Goal: Information Seeking & Learning: Learn about a topic

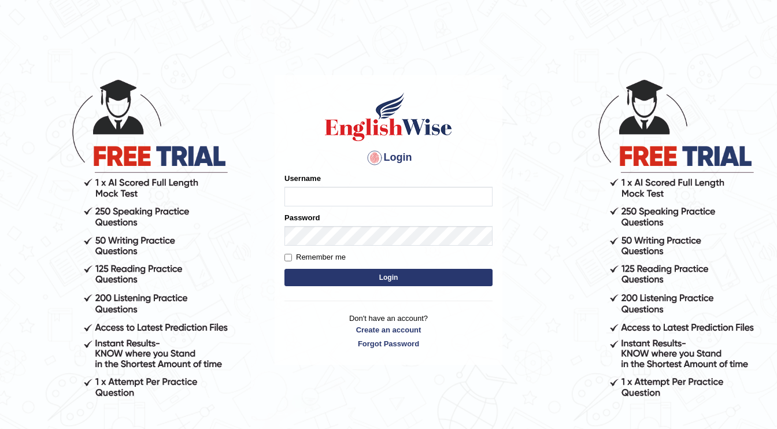
type input "hilmymnm"
click at [314, 276] on button "Login" at bounding box center [389, 277] width 208 height 17
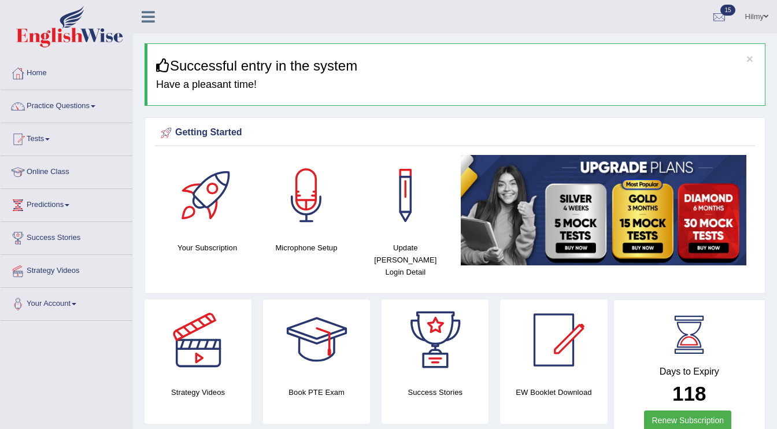
click at [474, 82] on h4 "Have a pleasant time!" at bounding box center [456, 85] width 600 height 12
click at [54, 171] on link "Online Class" at bounding box center [67, 170] width 132 height 29
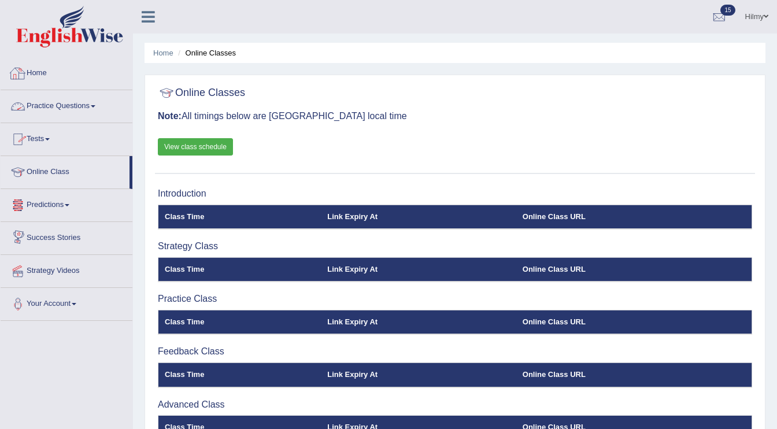
click at [47, 75] on link "Home" at bounding box center [67, 71] width 132 height 29
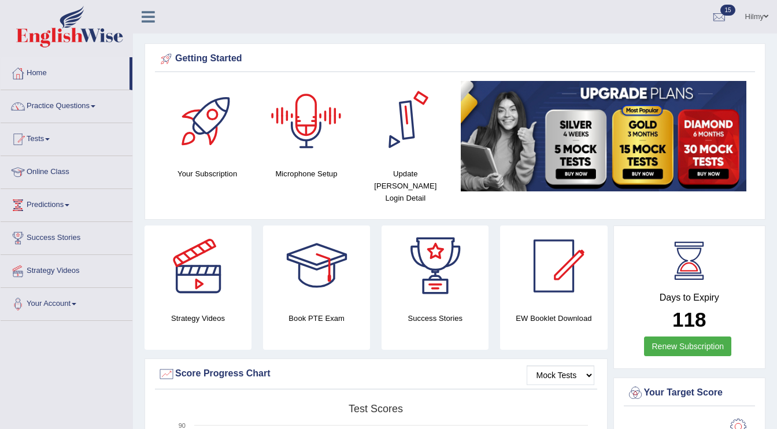
click at [305, 127] on div at bounding box center [306, 121] width 81 height 81
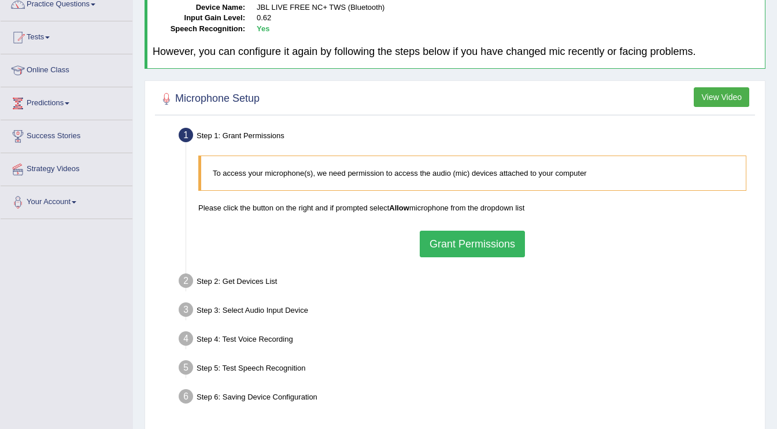
scroll to position [153, 0]
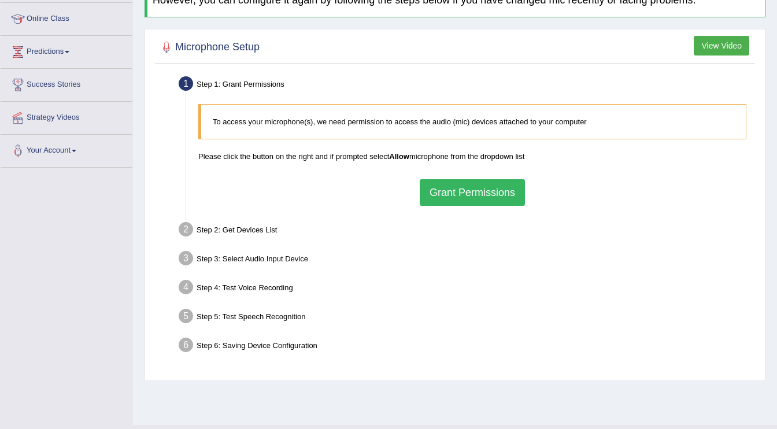
click at [478, 194] on button "Grant Permissions" at bounding box center [472, 192] width 105 height 27
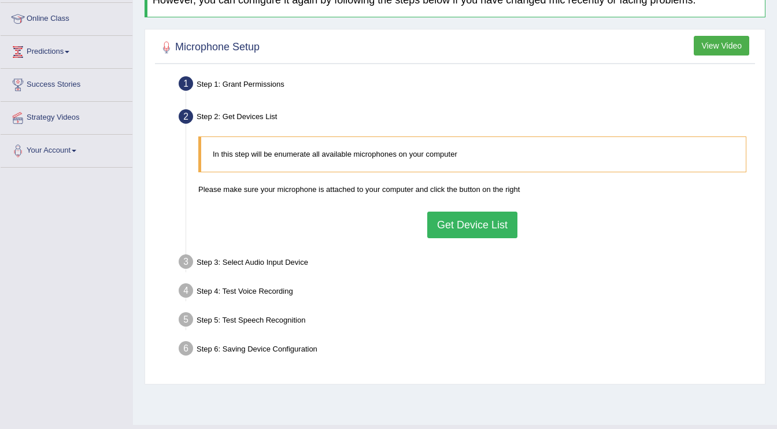
click at [449, 221] on button "Get Device List" at bounding box center [472, 225] width 90 height 27
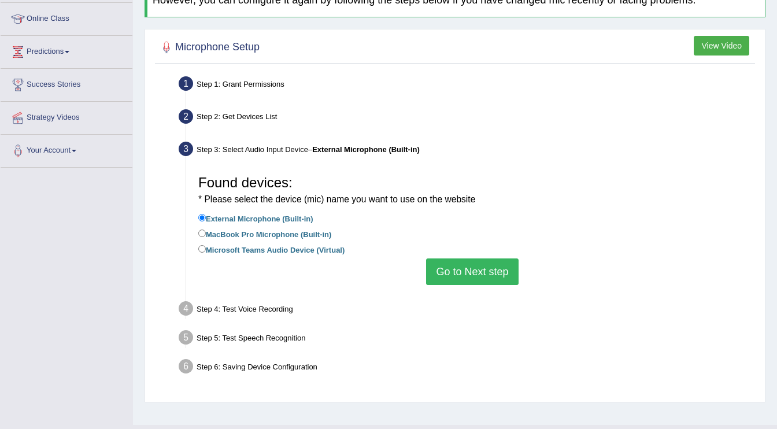
click at [484, 272] on button "Go to Next step" at bounding box center [472, 272] width 92 height 27
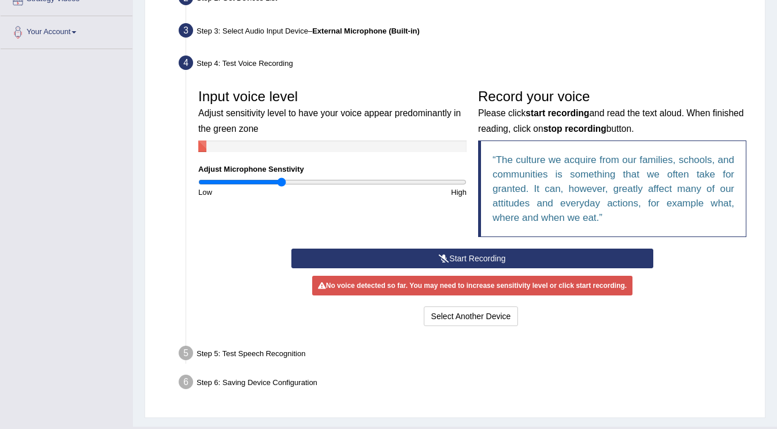
scroll to position [273, 0]
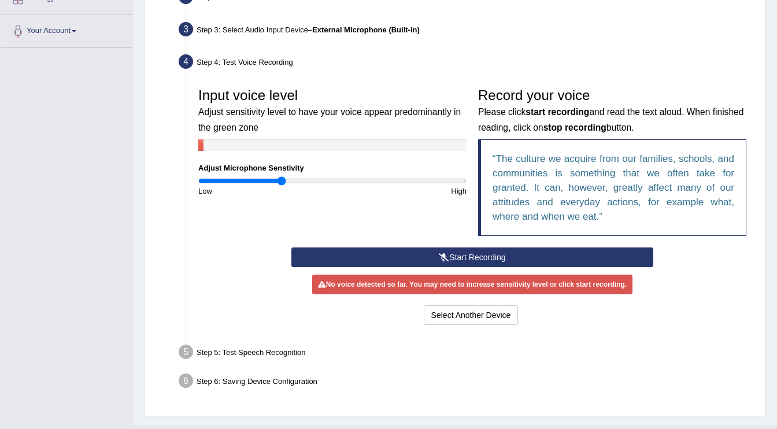
click at [443, 255] on icon at bounding box center [444, 257] width 10 height 8
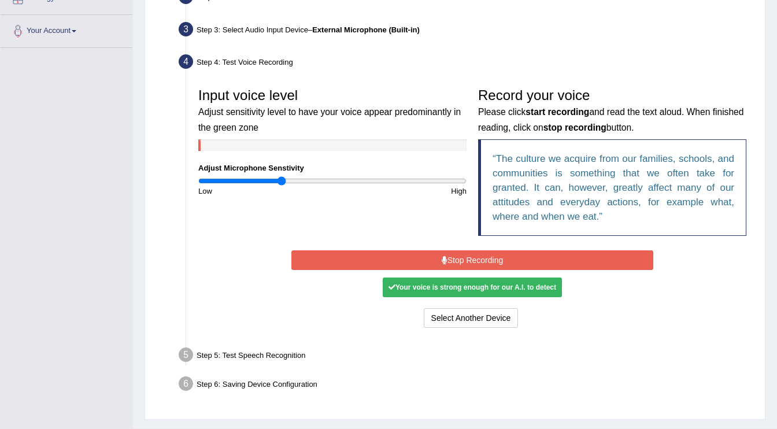
click at [356, 251] on button "Stop Recording" at bounding box center [473, 260] width 362 height 20
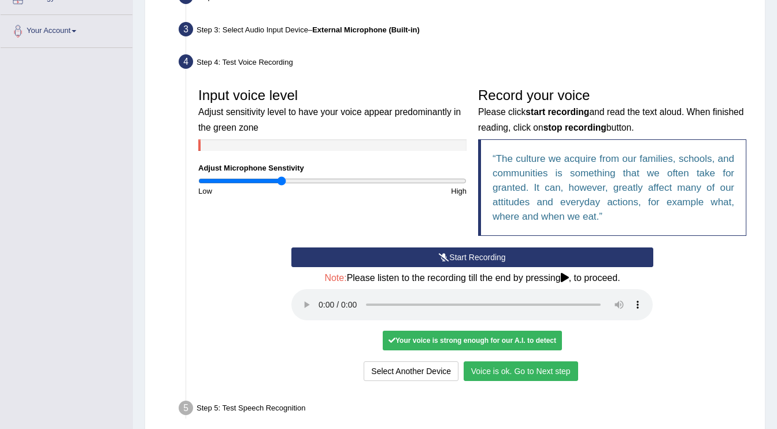
scroll to position [352, 0]
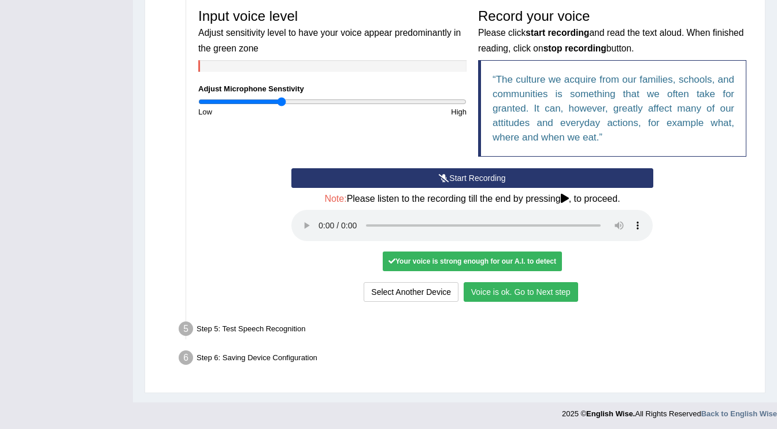
click at [536, 294] on button "Voice is ok. Go to Next step" at bounding box center [521, 292] width 115 height 20
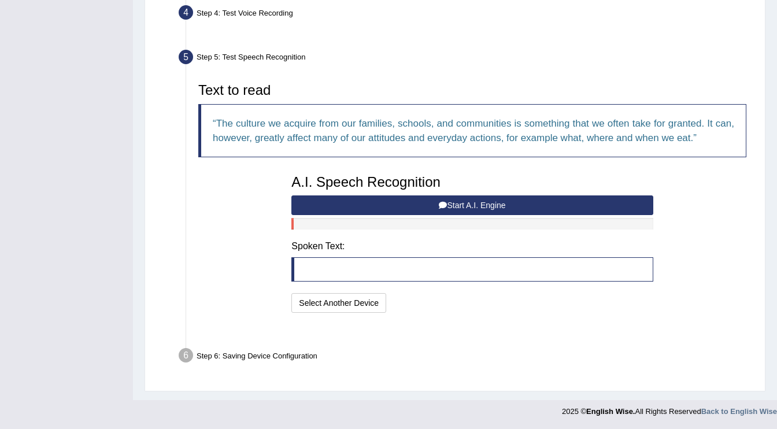
scroll to position [292, 0]
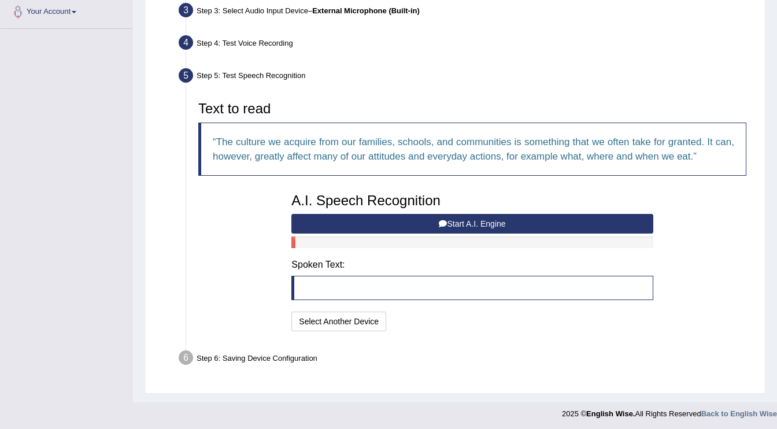
click at [422, 222] on button "Start A.I. Engine" at bounding box center [473, 224] width 362 height 20
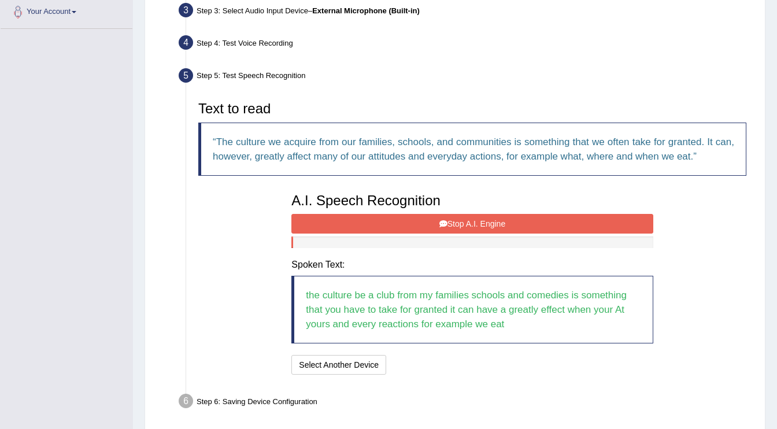
click at [391, 221] on button "Stop A.I. Engine" at bounding box center [473, 224] width 362 height 20
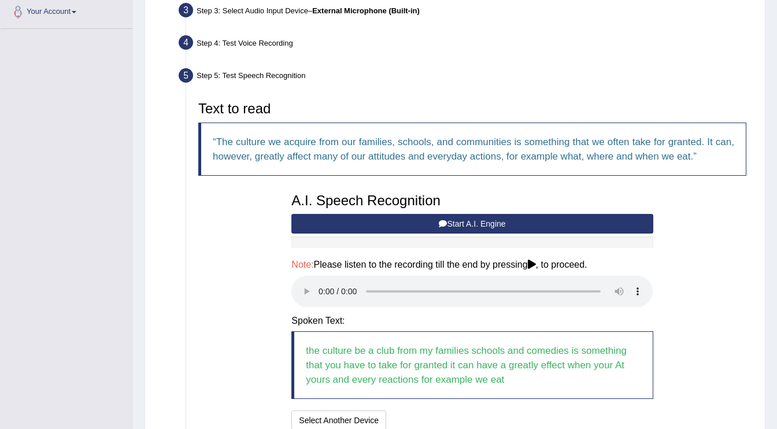
scroll to position [392, 0]
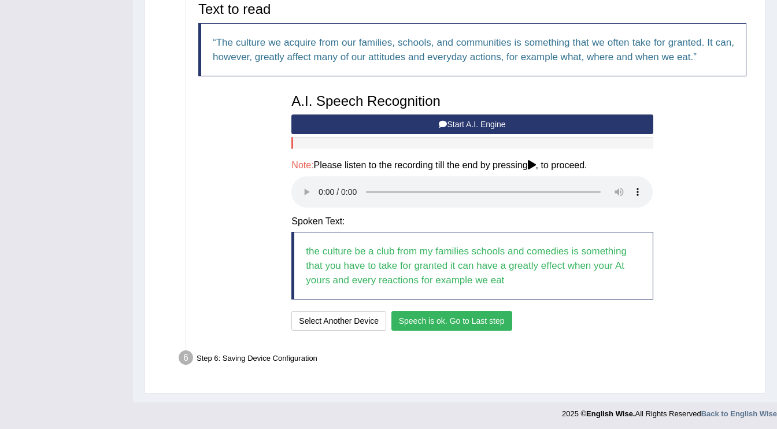
click at [442, 323] on button "Speech is ok. Go to Last step" at bounding box center [452, 321] width 121 height 20
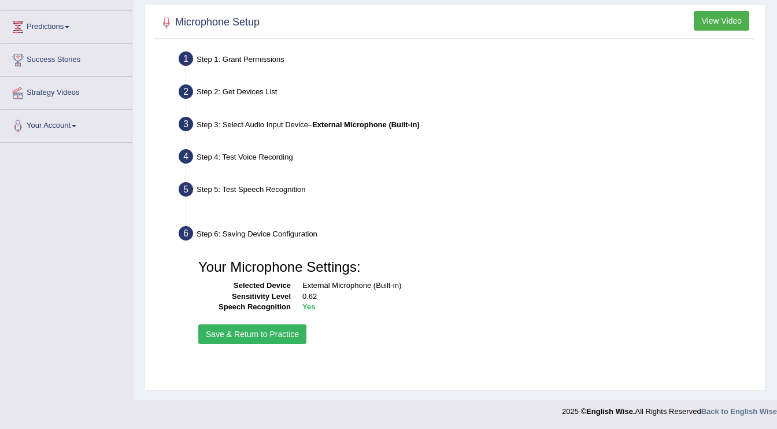
scroll to position [178, 0]
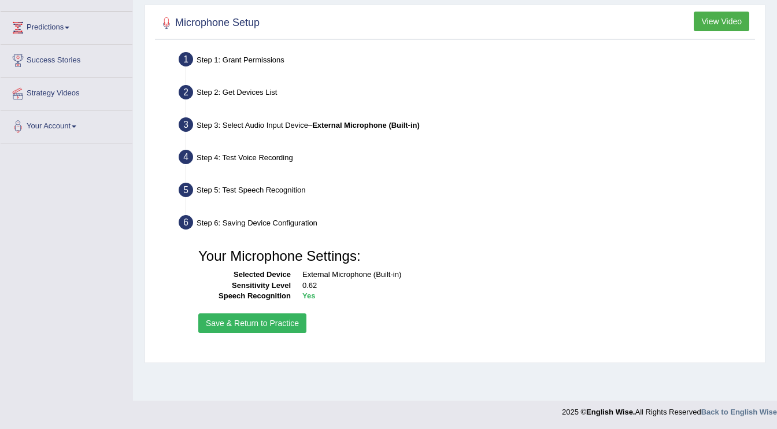
click at [264, 322] on button "Save & Return to Practice" at bounding box center [252, 323] width 108 height 20
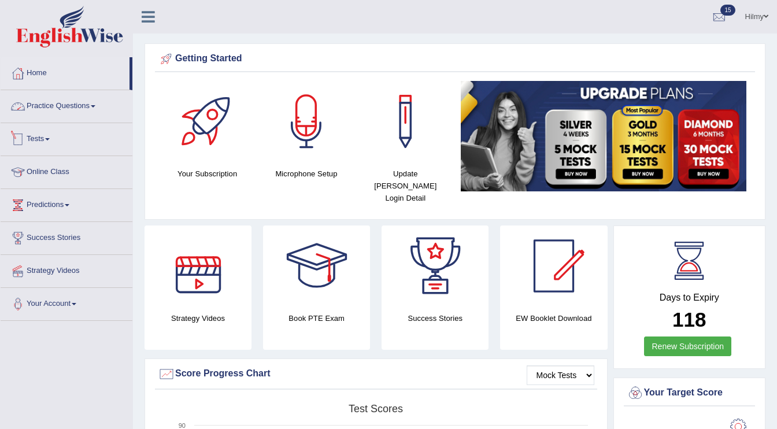
click at [57, 110] on link "Practice Questions" at bounding box center [67, 104] width 132 height 29
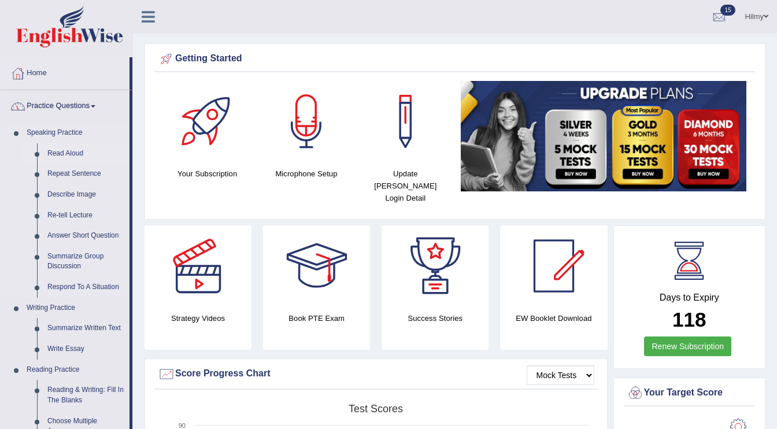
click at [63, 154] on link "Read Aloud" at bounding box center [85, 153] width 87 height 21
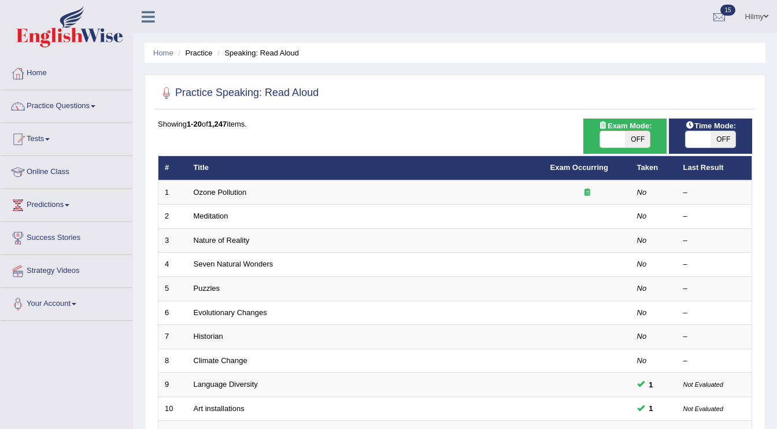
click at [637, 137] on span "OFF" at bounding box center [637, 139] width 25 height 16
checkbox input "true"
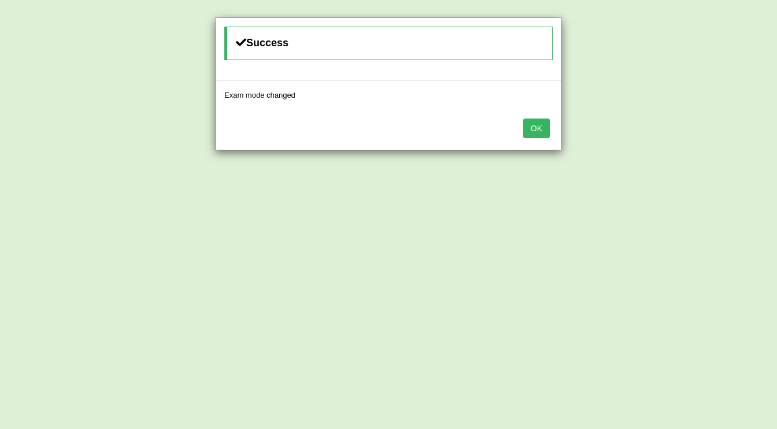
click at [539, 130] on button "OK" at bounding box center [536, 129] width 27 height 20
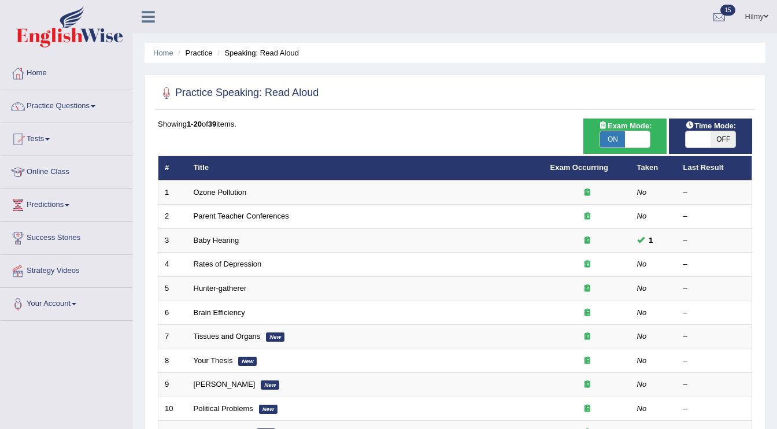
click at [722, 139] on span "OFF" at bounding box center [723, 139] width 25 height 16
checkbox input "true"
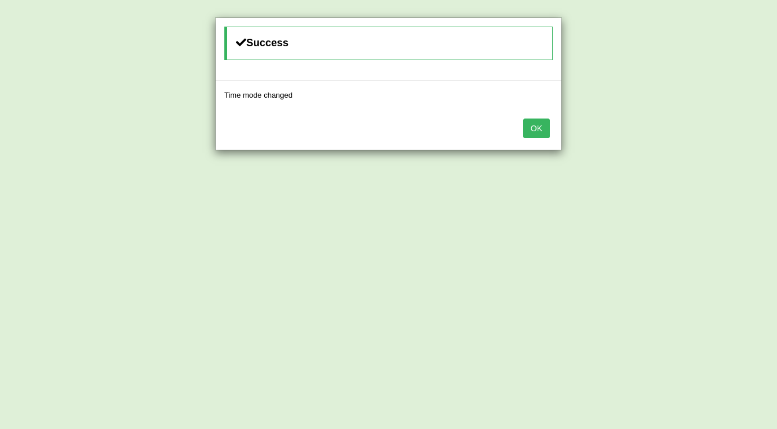
click at [536, 130] on button "OK" at bounding box center [536, 129] width 27 height 20
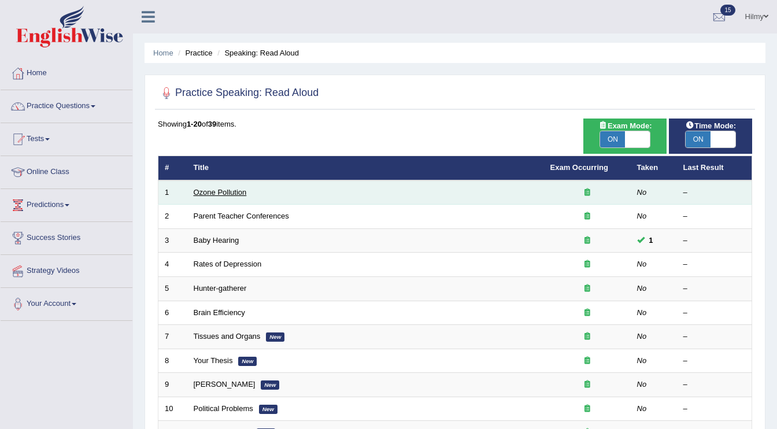
click at [220, 193] on link "Ozone Pollution" at bounding box center [220, 192] width 53 height 9
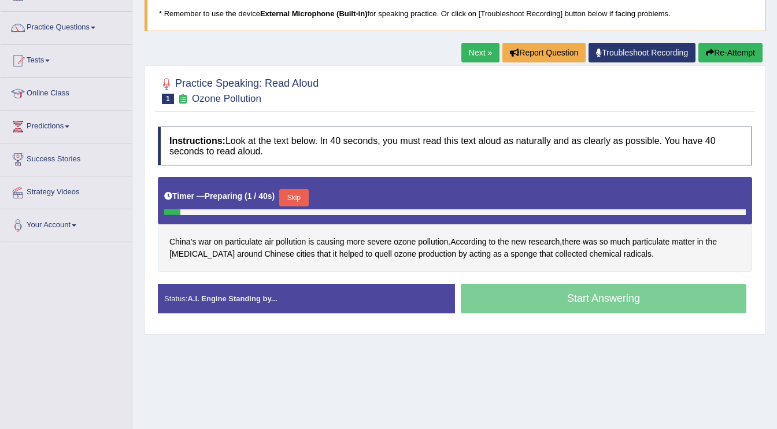
scroll to position [79, 0]
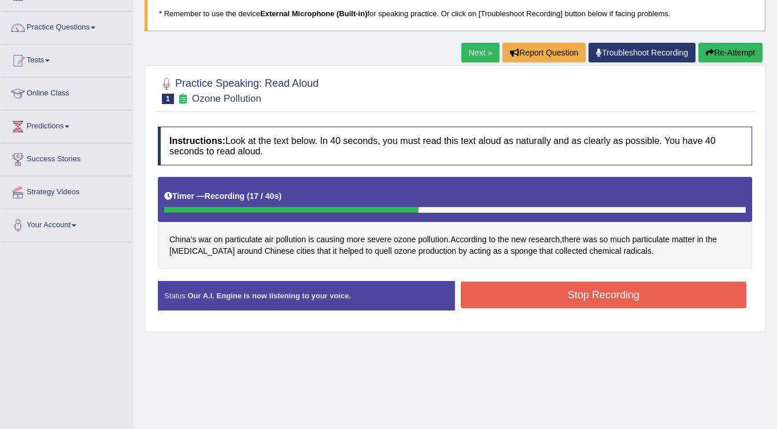
click at [585, 293] on button "Stop Recording" at bounding box center [604, 295] width 286 height 27
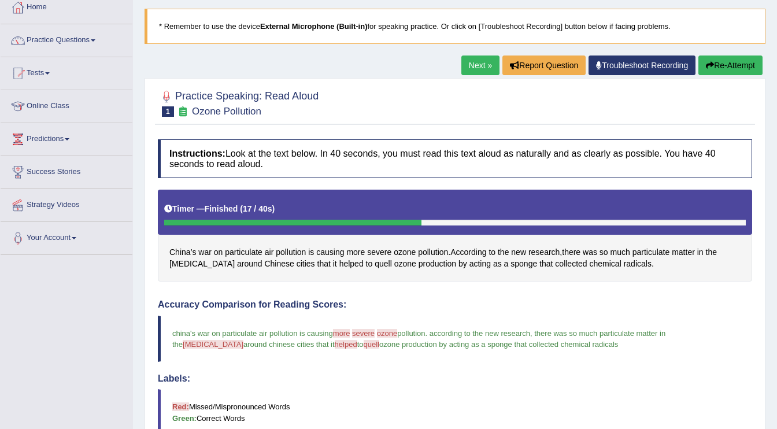
scroll to position [35, 0]
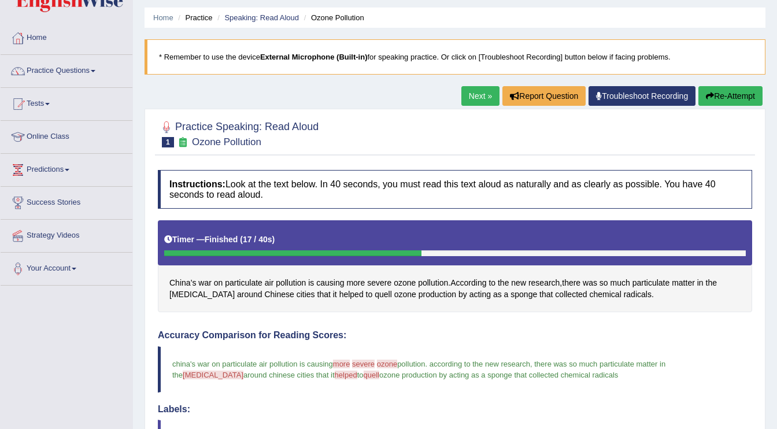
click at [723, 93] on button "Re-Attempt" at bounding box center [731, 96] width 64 height 20
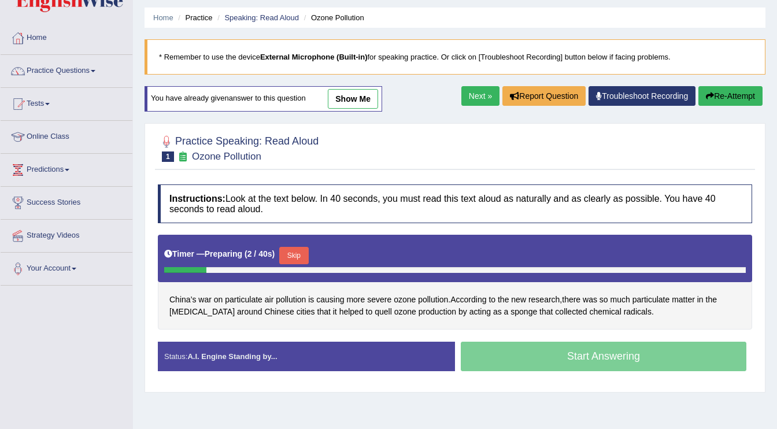
click at [299, 252] on button "Skip" at bounding box center [293, 255] width 29 height 17
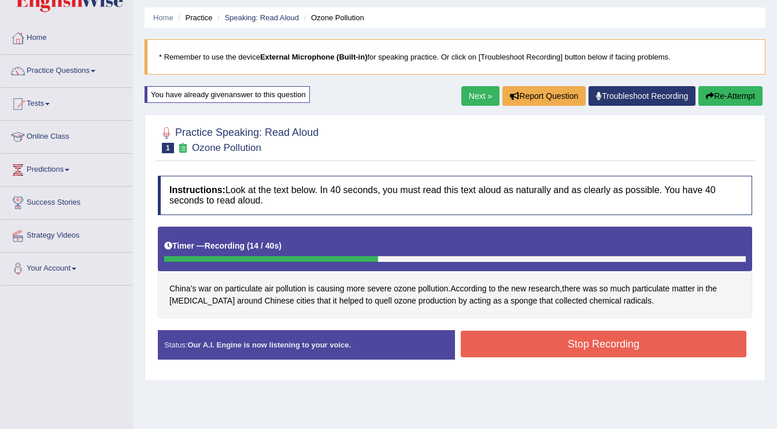
click at [510, 344] on button "Stop Recording" at bounding box center [604, 344] width 286 height 27
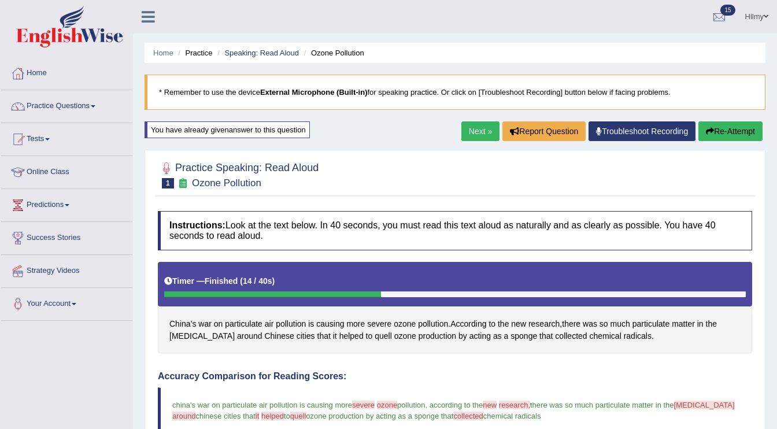
click at [476, 134] on link "Next »" at bounding box center [481, 131] width 38 height 20
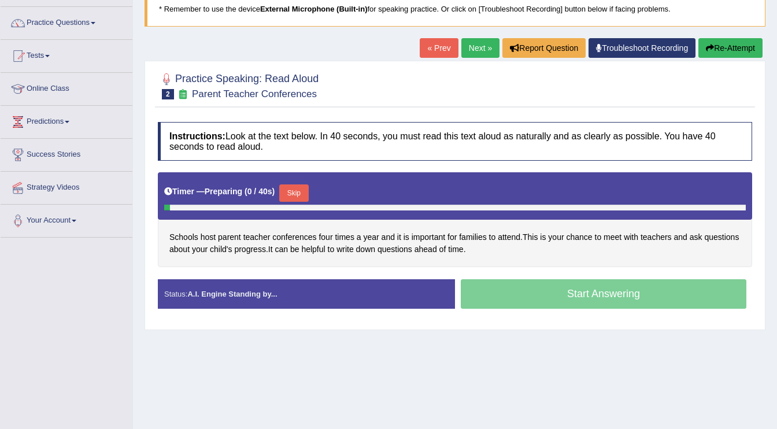
scroll to position [84, 0]
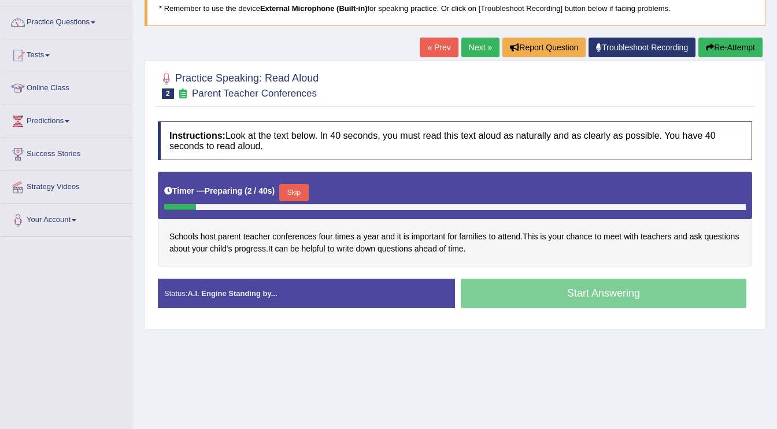
click at [301, 188] on button "Skip" at bounding box center [293, 192] width 29 height 17
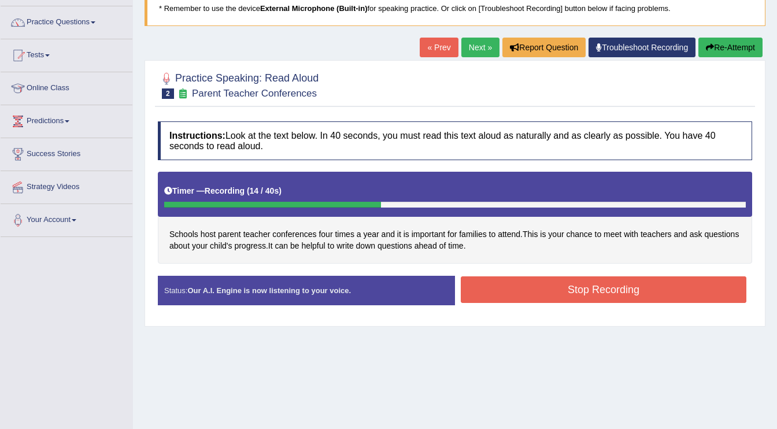
click at [497, 294] on button "Stop Recording" at bounding box center [604, 289] width 286 height 27
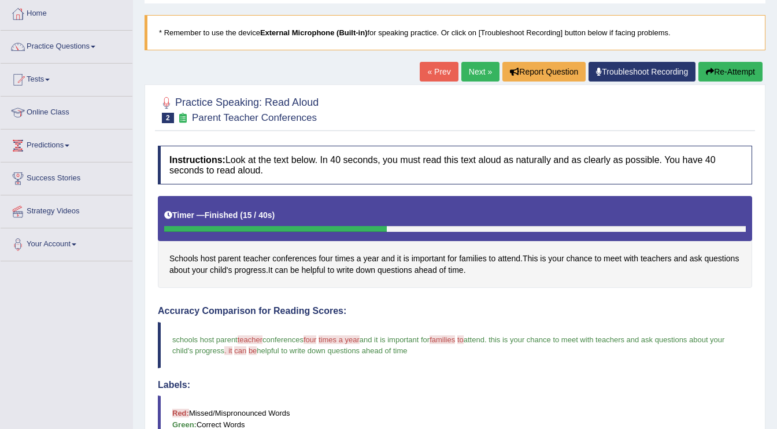
scroll to position [61, 0]
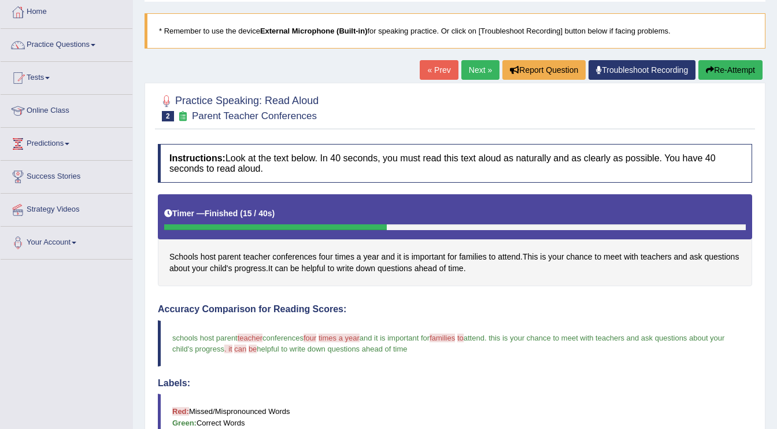
click at [741, 71] on button "Re-Attempt" at bounding box center [731, 70] width 64 height 20
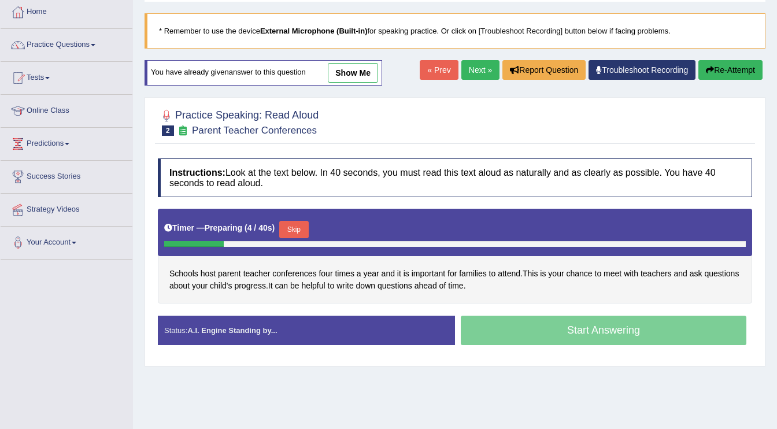
click at [297, 232] on button "Skip" at bounding box center [293, 229] width 29 height 17
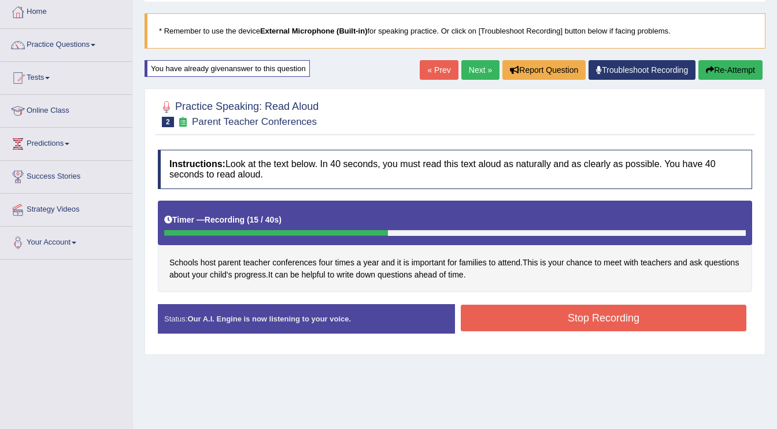
click at [496, 318] on button "Stop Recording" at bounding box center [604, 318] width 286 height 27
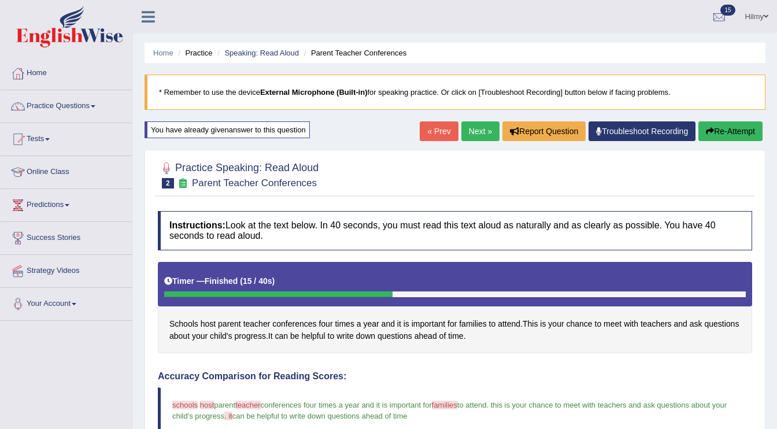
click at [484, 132] on link "Next »" at bounding box center [481, 131] width 38 height 20
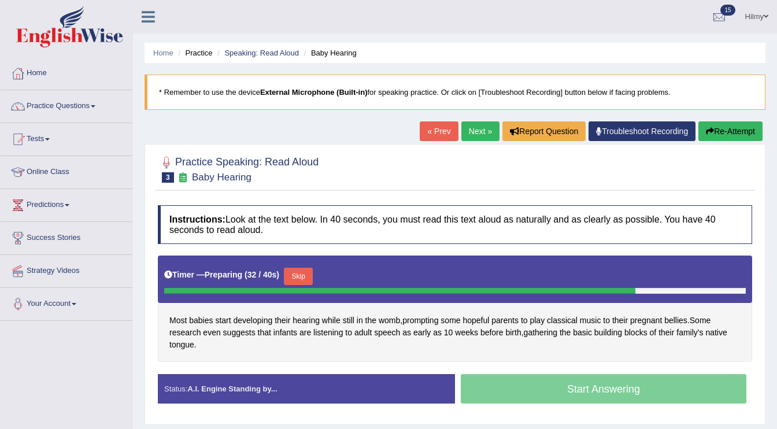
click at [304, 278] on button "Skip" at bounding box center [298, 276] width 29 height 17
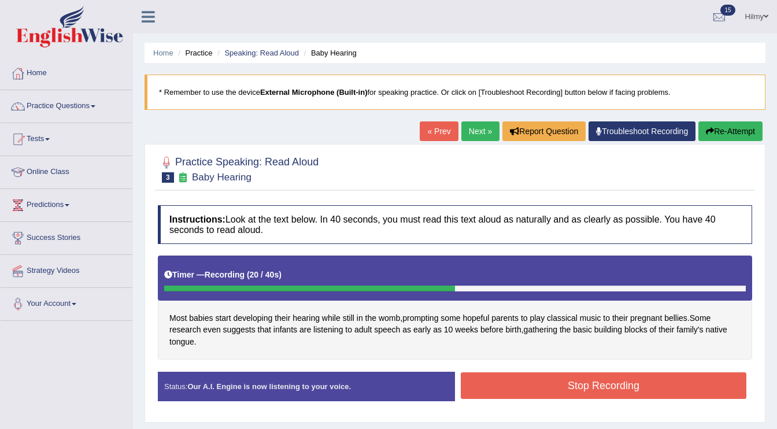
click at [512, 388] on button "Stop Recording" at bounding box center [604, 385] width 286 height 27
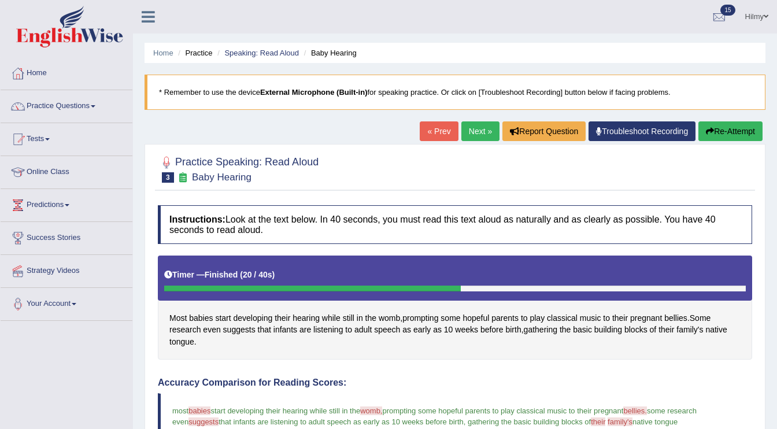
click at [478, 131] on link "Next »" at bounding box center [481, 131] width 38 height 20
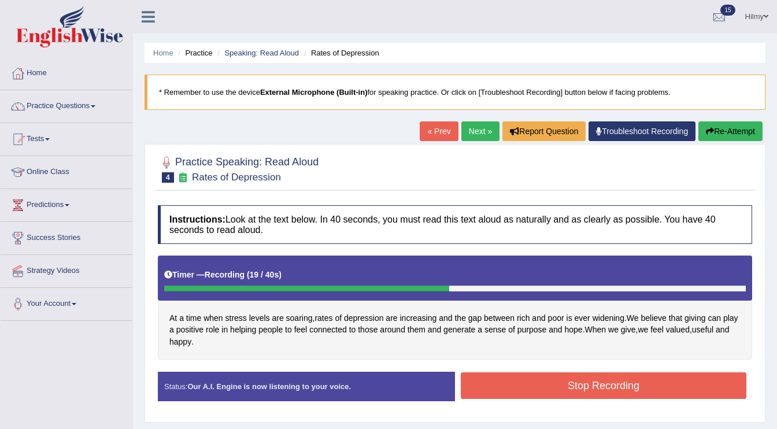
click at [515, 395] on button "Stop Recording" at bounding box center [604, 385] width 286 height 27
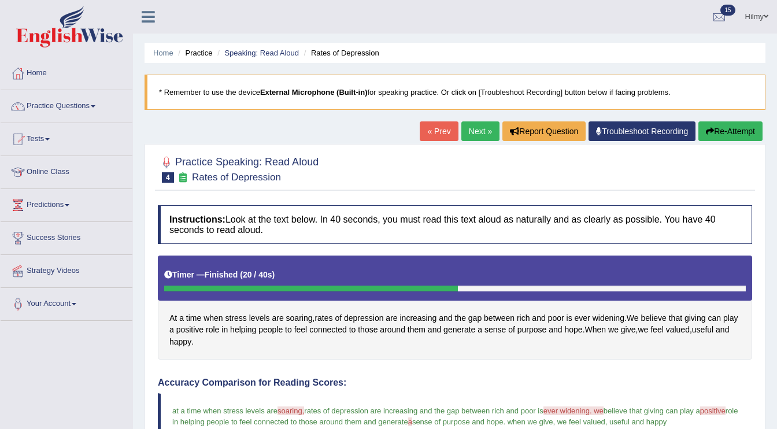
click at [483, 131] on link "Next »" at bounding box center [481, 131] width 38 height 20
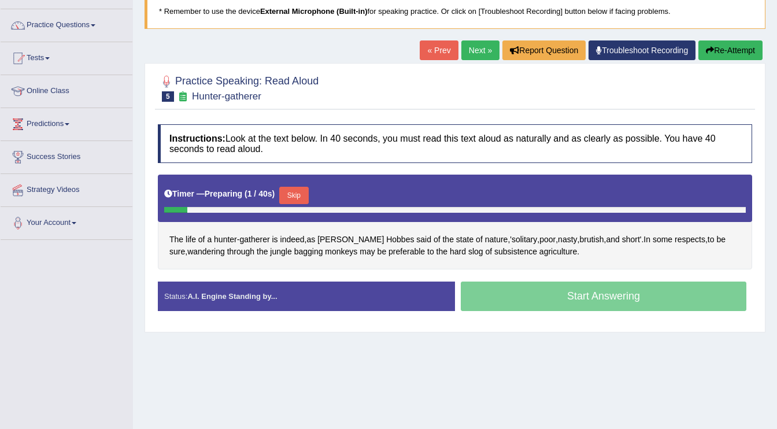
scroll to position [82, 0]
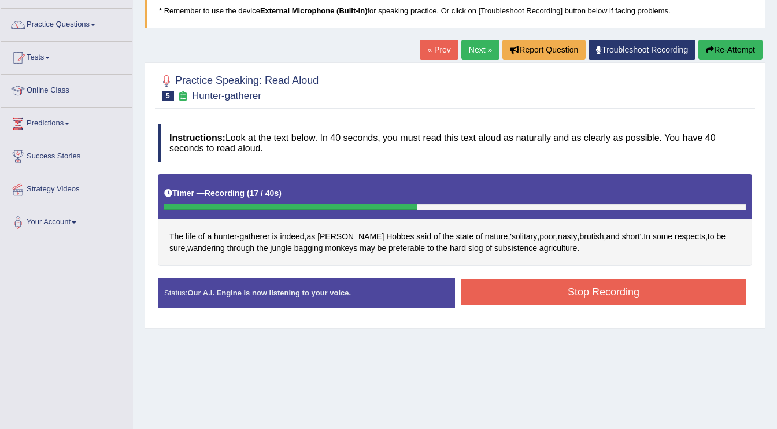
click at [539, 288] on button "Stop Recording" at bounding box center [604, 292] width 286 height 27
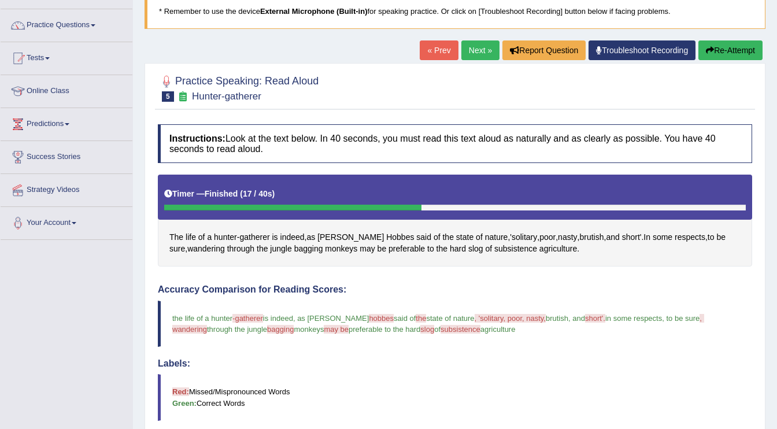
scroll to position [0, 0]
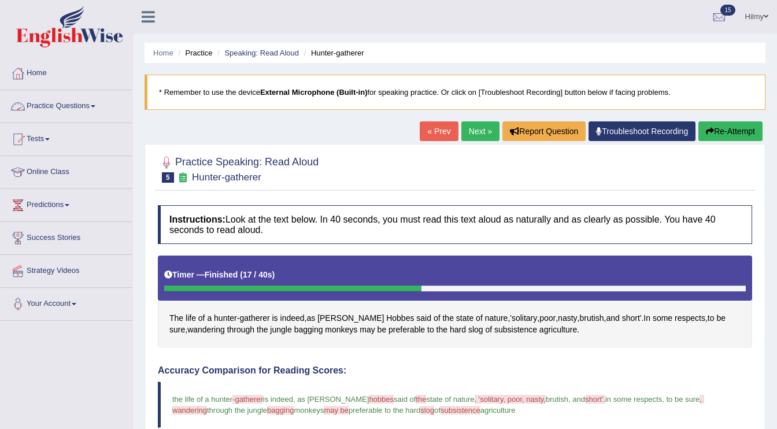
click at [80, 104] on link "Practice Questions" at bounding box center [67, 104] width 132 height 29
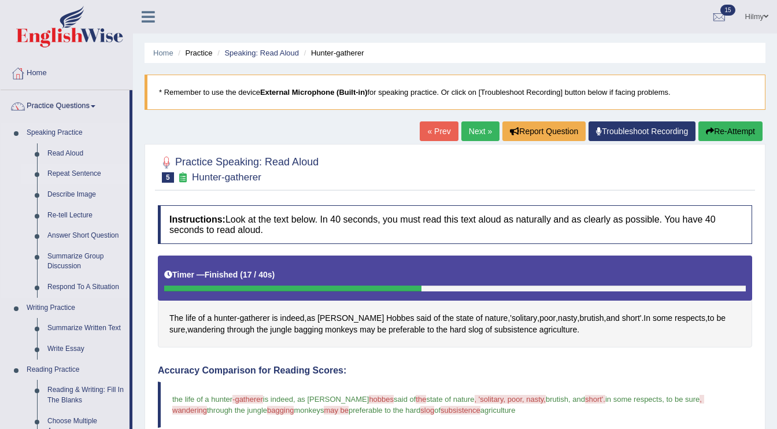
click at [70, 175] on link "Repeat Sentence" at bounding box center [85, 174] width 87 height 21
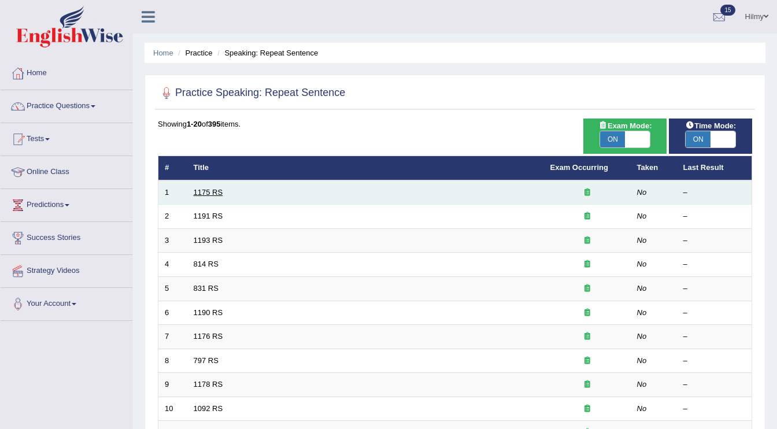
click at [204, 191] on link "1175 RS" at bounding box center [208, 192] width 29 height 9
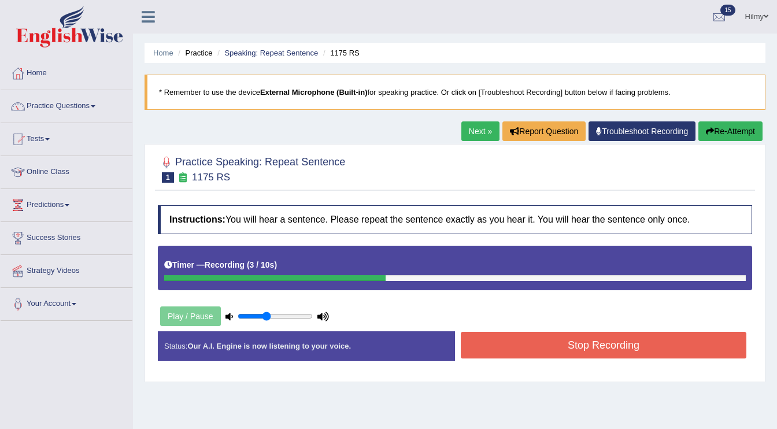
click at [573, 356] on button "Stop Recording" at bounding box center [604, 345] width 286 height 27
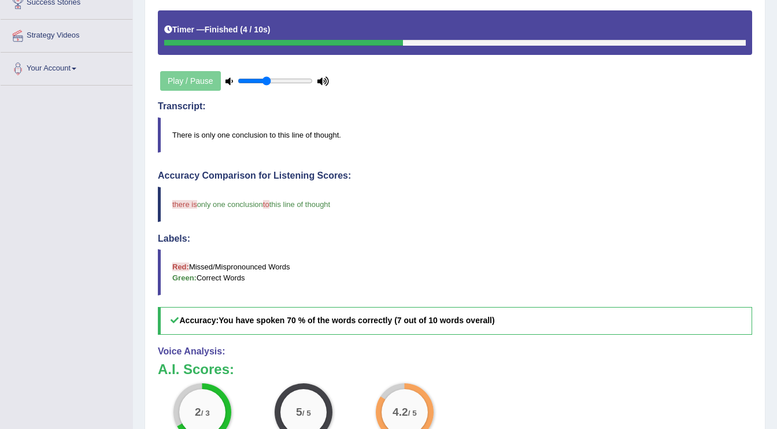
scroll to position [175, 0]
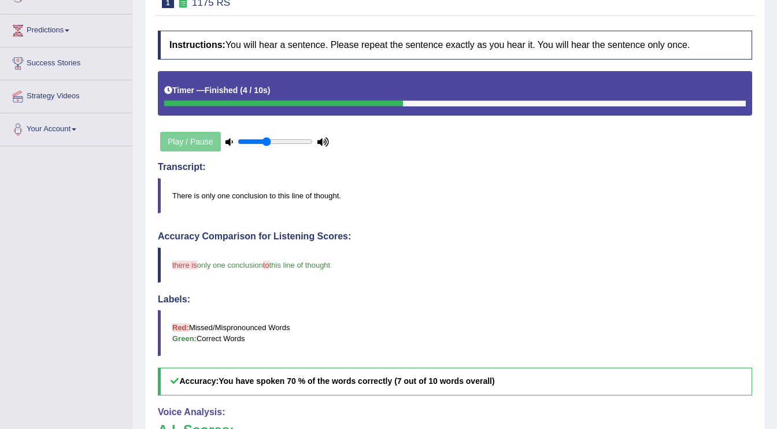
type input "0.75"
click at [292, 142] on input "range" at bounding box center [275, 141] width 75 height 9
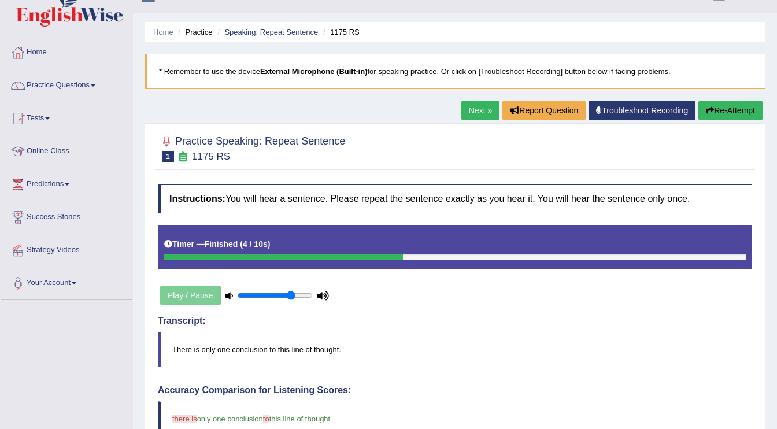
scroll to position [0, 0]
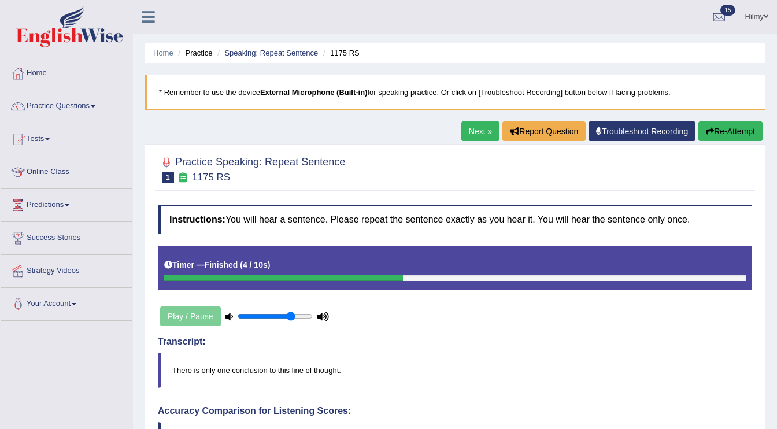
click at [721, 128] on button "Re-Attempt" at bounding box center [731, 131] width 64 height 20
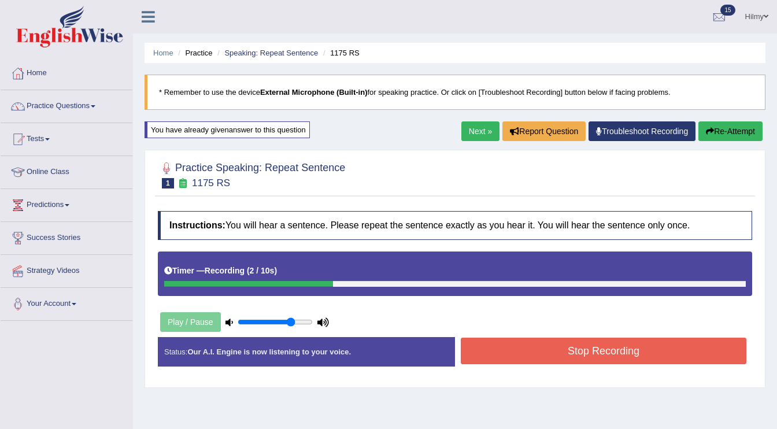
click at [540, 354] on button "Stop Recording" at bounding box center [604, 351] width 286 height 27
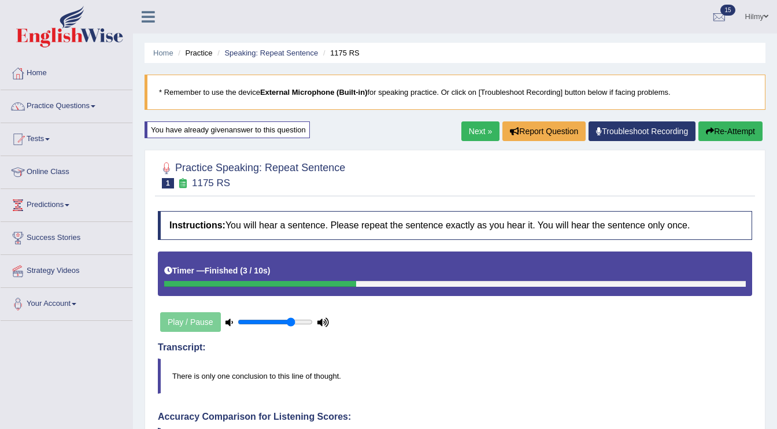
click at [463, 138] on link "Next »" at bounding box center [481, 131] width 38 height 20
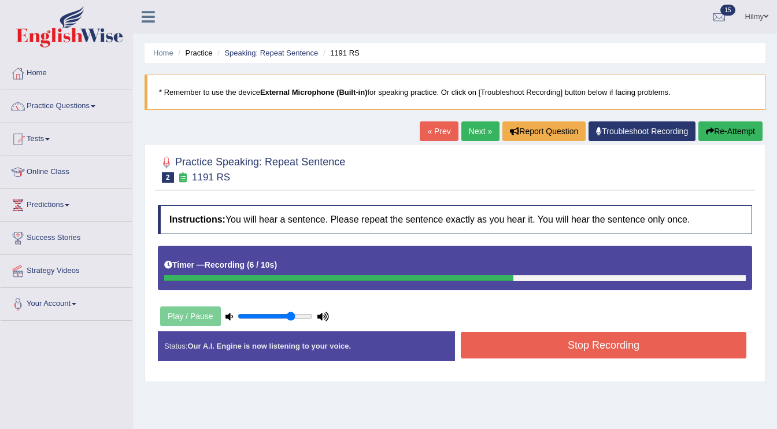
click at [566, 352] on button "Stop Recording" at bounding box center [604, 345] width 286 height 27
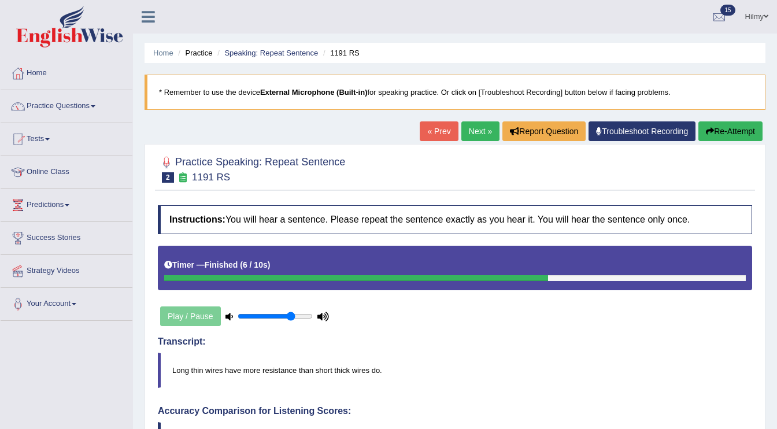
click at [731, 136] on button "Re-Attempt" at bounding box center [731, 131] width 64 height 20
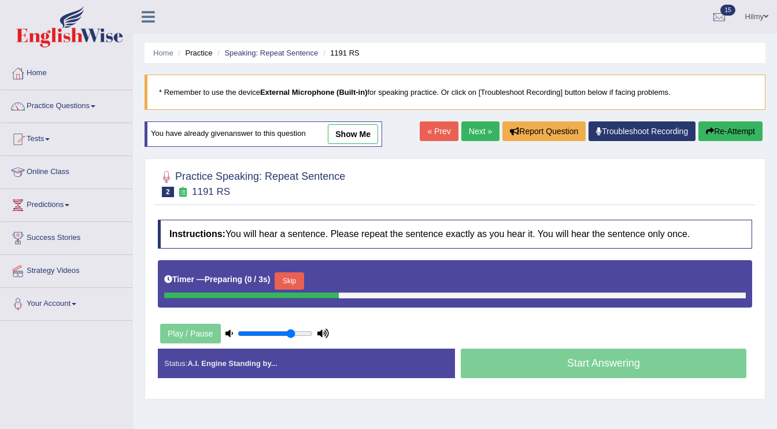
click at [292, 283] on button "Skip" at bounding box center [289, 280] width 29 height 17
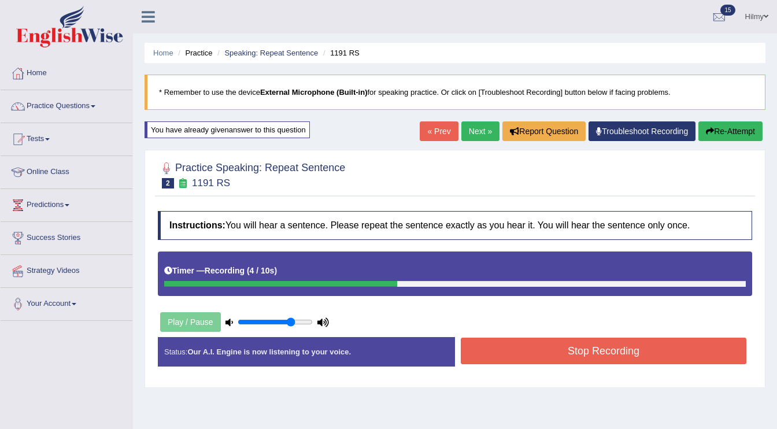
click at [496, 357] on button "Stop Recording" at bounding box center [604, 351] width 286 height 27
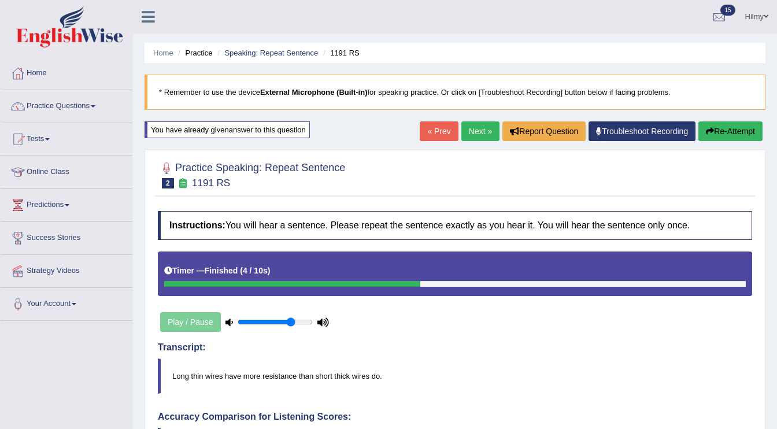
click at [467, 134] on link "Next »" at bounding box center [481, 131] width 38 height 20
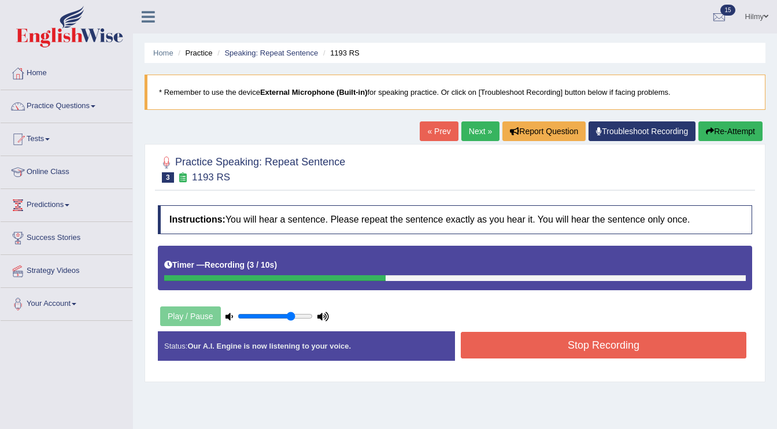
click at [505, 345] on button "Stop Recording" at bounding box center [604, 345] width 286 height 27
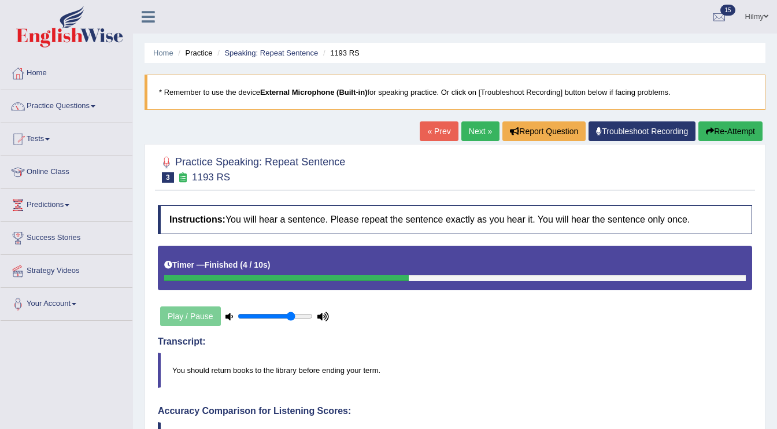
click at [479, 133] on link "Next »" at bounding box center [481, 131] width 38 height 20
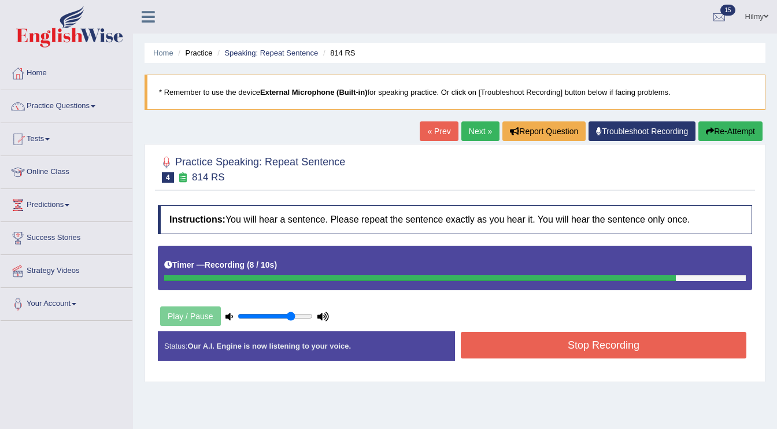
click at [512, 361] on div "Status: Our A.I. Engine is now listening to your voice. Start Answering Stop Re…" at bounding box center [455, 351] width 595 height 41
click at [503, 339] on button "Stop Recording" at bounding box center [604, 345] width 286 height 27
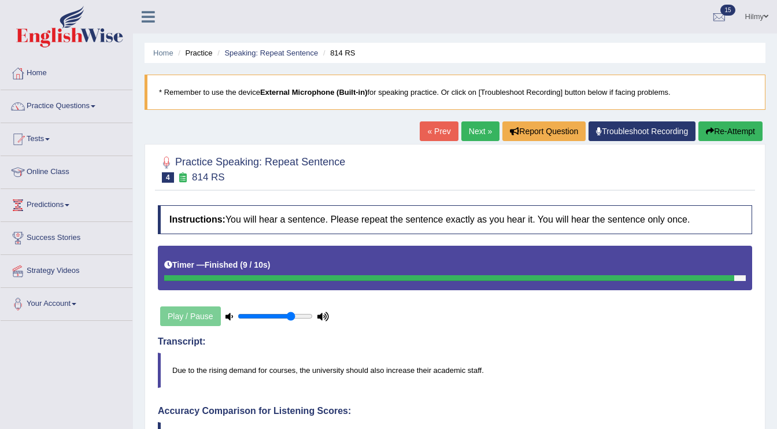
click at [720, 130] on button "Re-Attempt" at bounding box center [731, 131] width 64 height 20
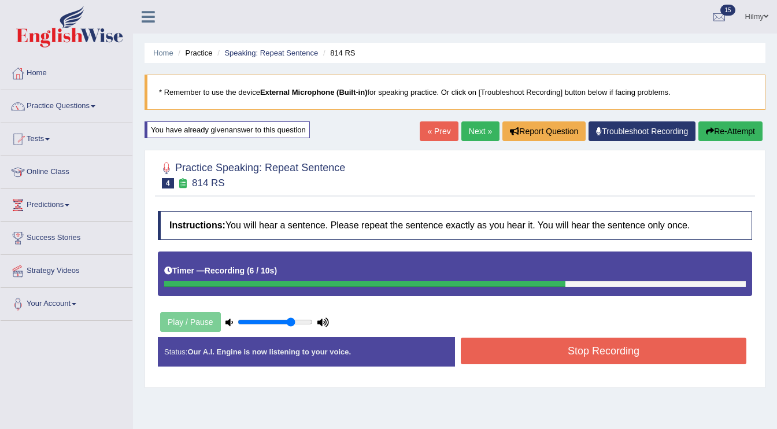
click at [606, 349] on button "Stop Recording" at bounding box center [604, 351] width 286 height 27
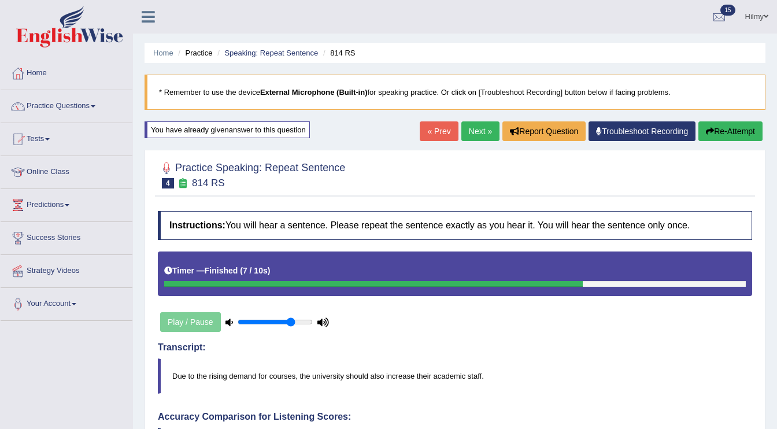
click at [742, 135] on button "Re-Attempt" at bounding box center [731, 131] width 64 height 20
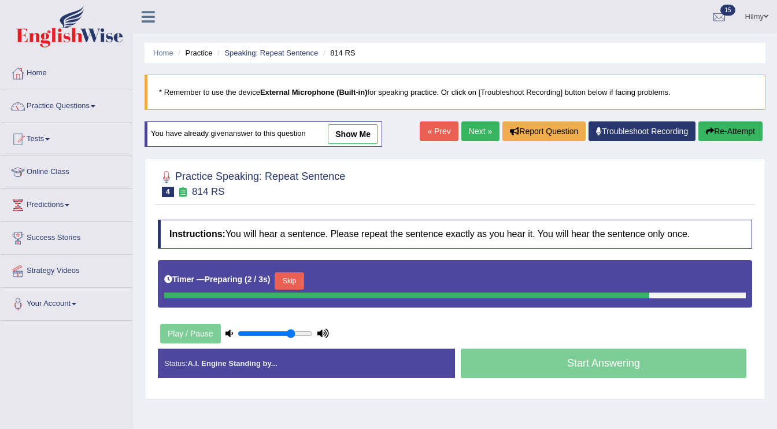
click at [313, 331] on div "Play / Pause" at bounding box center [245, 333] width 174 height 29
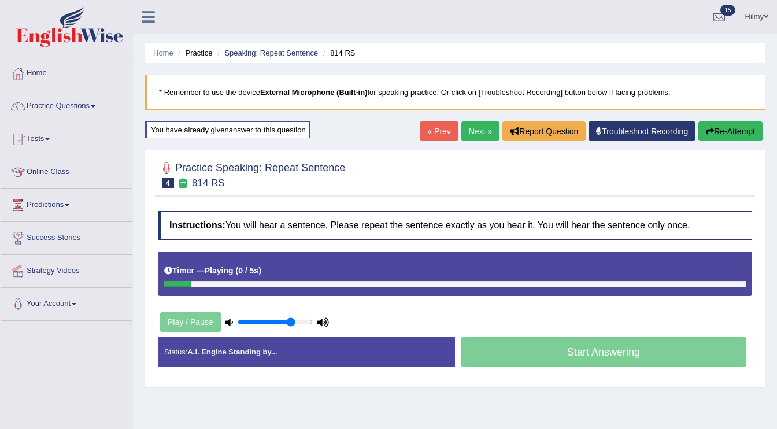
click at [308, 332] on div "Play / Pause" at bounding box center [245, 322] width 174 height 29
type input "1"
click at [309, 320] on input "range" at bounding box center [275, 322] width 75 height 9
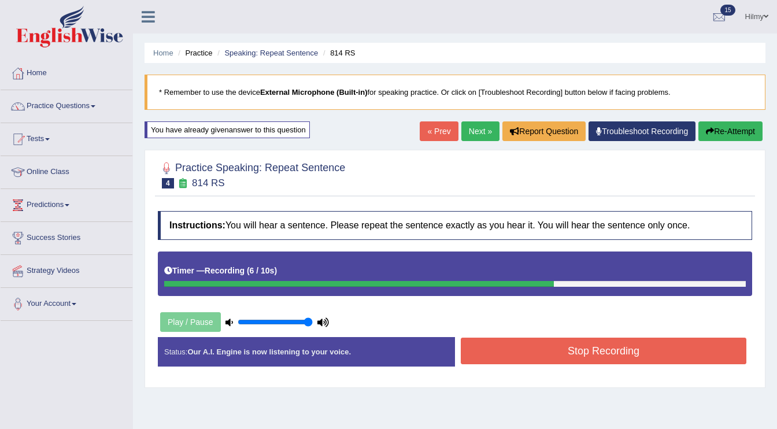
click at [584, 350] on button "Stop Recording" at bounding box center [604, 351] width 286 height 27
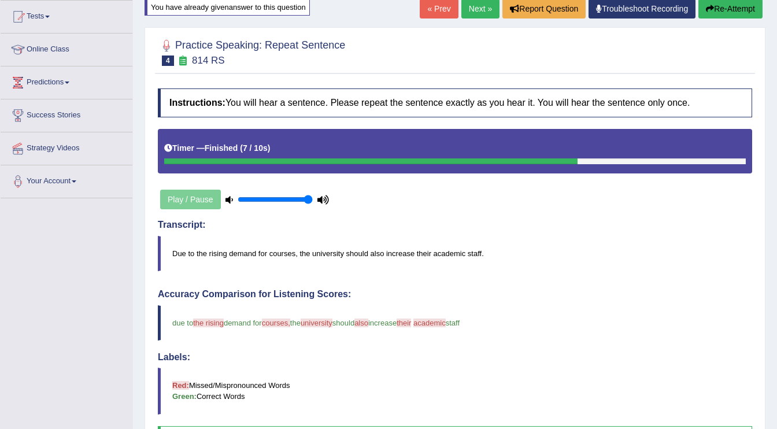
scroll to position [81, 0]
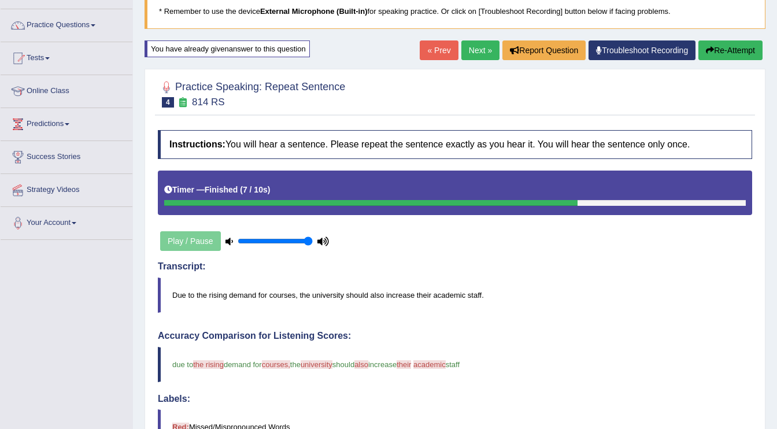
click at [740, 45] on button "Re-Attempt" at bounding box center [731, 50] width 64 height 20
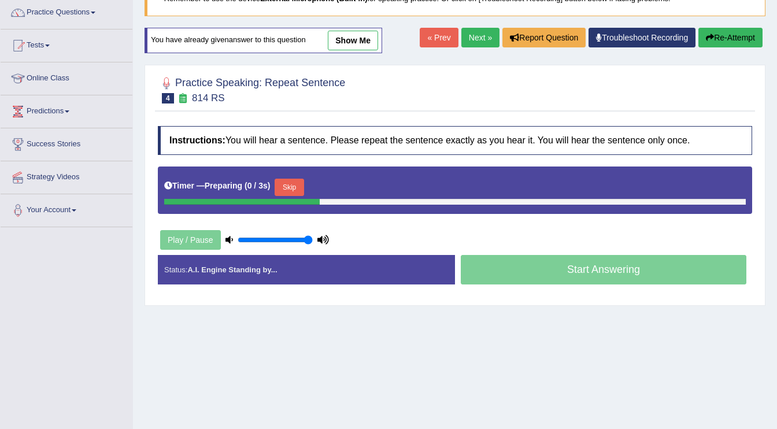
scroll to position [148, 0]
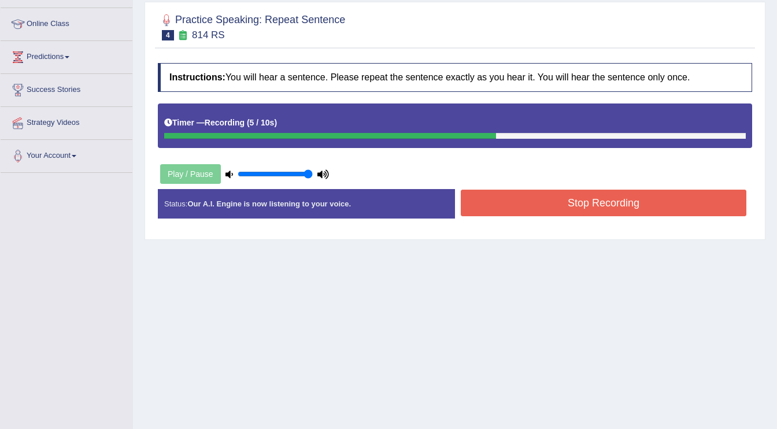
click at [593, 208] on button "Stop Recording" at bounding box center [604, 203] width 286 height 27
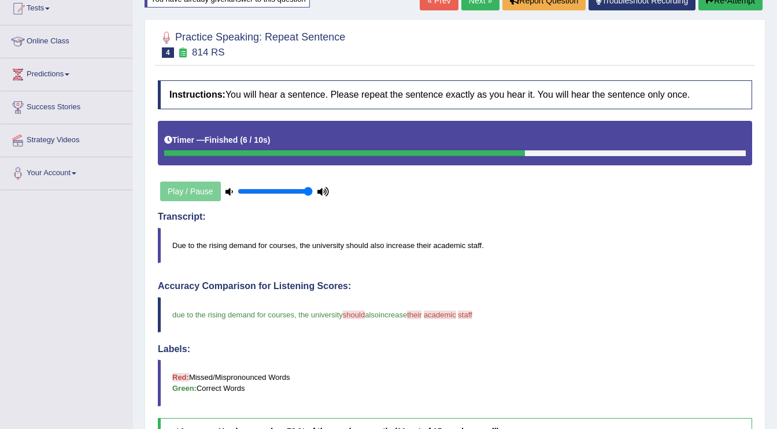
scroll to position [0, 0]
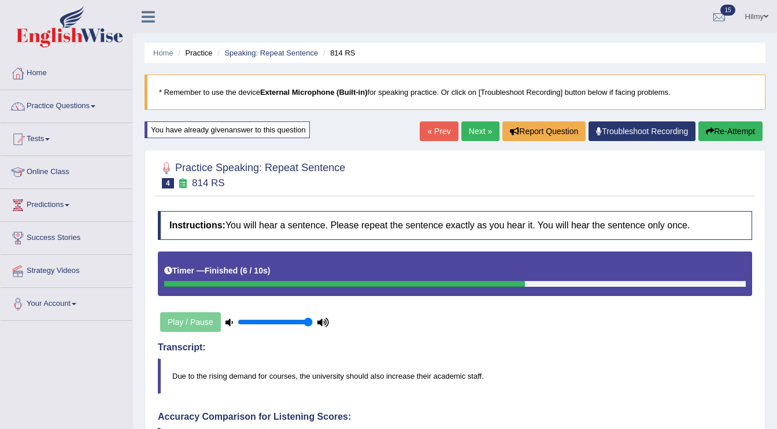
click at [721, 130] on button "Re-Attempt" at bounding box center [731, 131] width 64 height 20
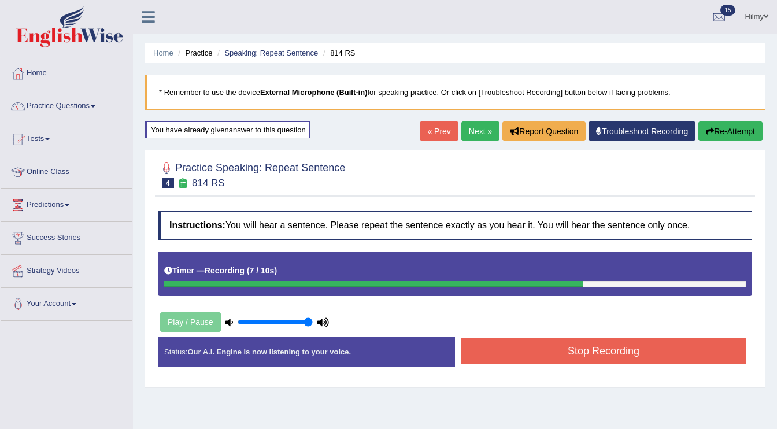
click at [619, 349] on button "Stop Recording" at bounding box center [604, 351] width 286 height 27
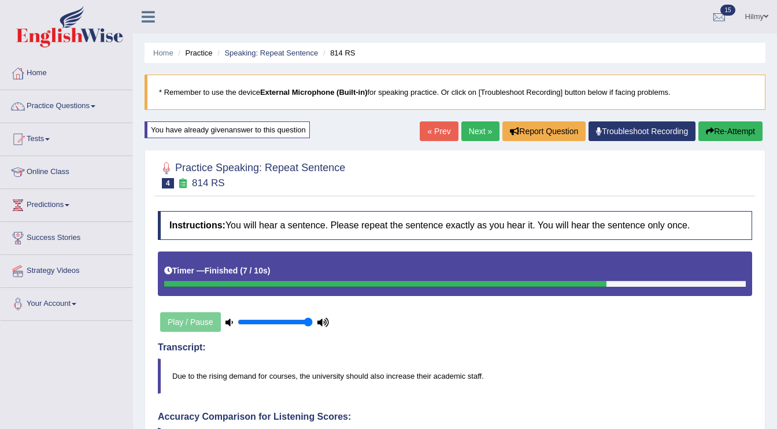
click at [482, 127] on link "Next »" at bounding box center [481, 131] width 38 height 20
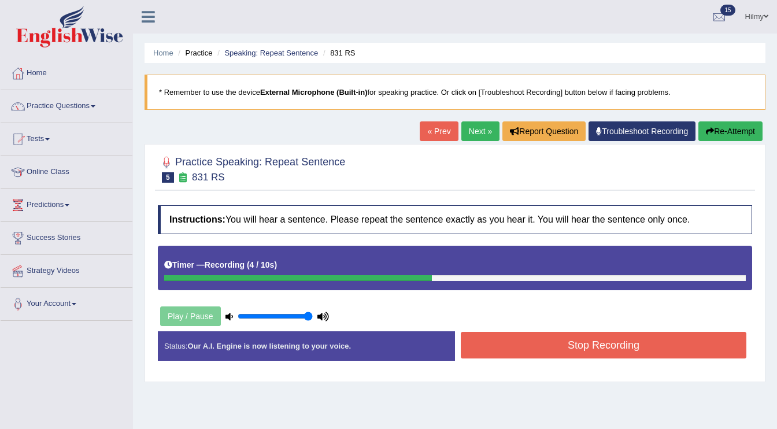
click at [493, 346] on button "Stop Recording" at bounding box center [604, 345] width 286 height 27
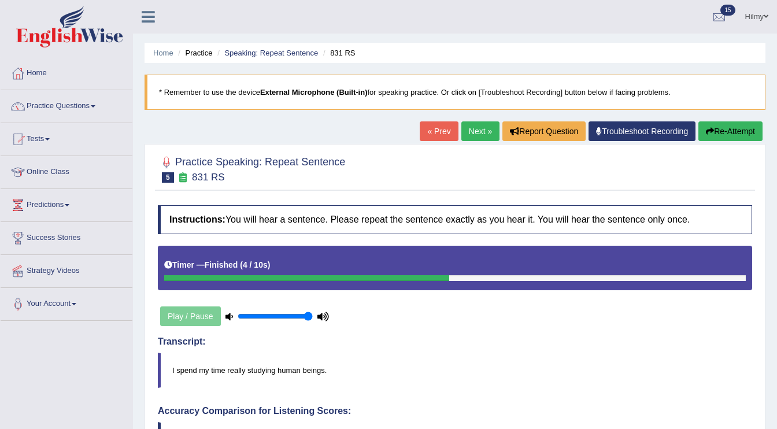
click at [725, 138] on button "Re-Attempt" at bounding box center [731, 131] width 64 height 20
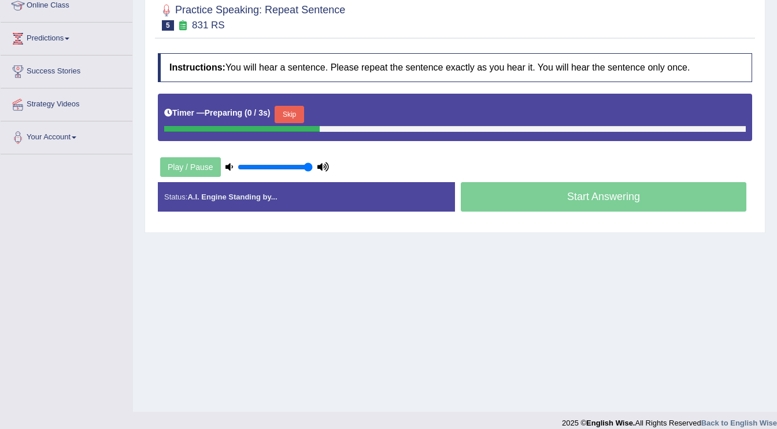
scroll to position [178, 0]
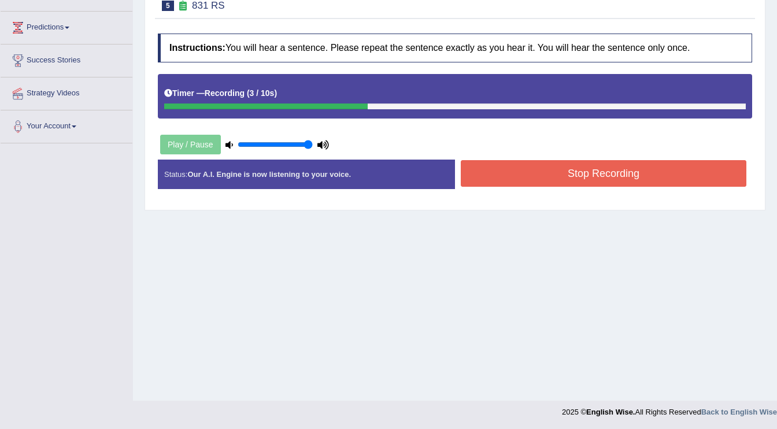
click at [508, 179] on button "Stop Recording" at bounding box center [604, 173] width 286 height 27
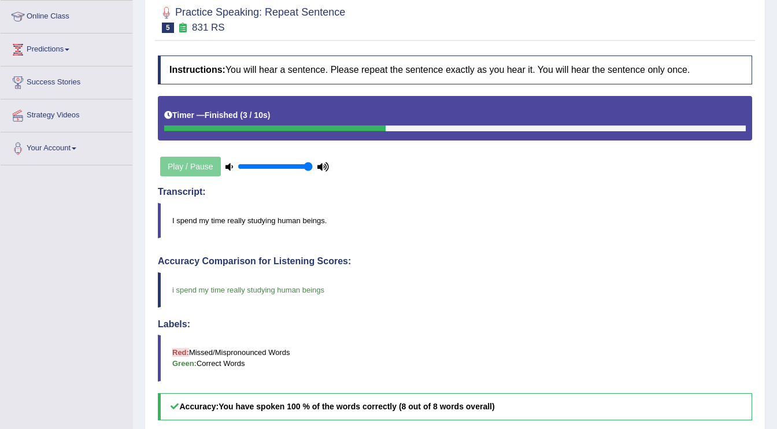
scroll to position [13, 0]
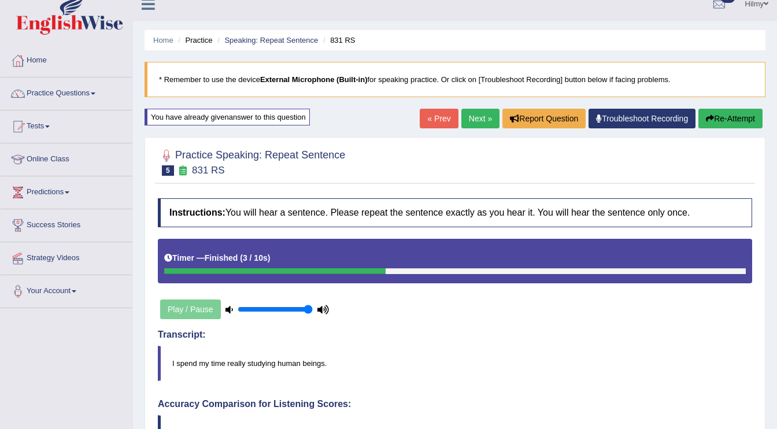
click at [721, 120] on button "Re-Attempt" at bounding box center [731, 119] width 64 height 20
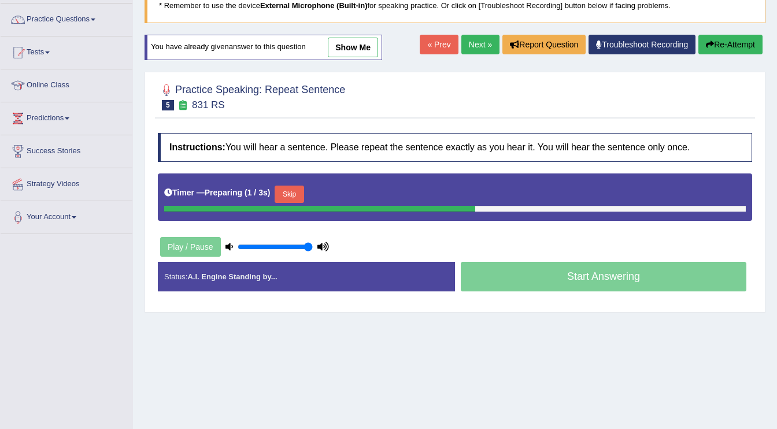
scroll to position [90, 0]
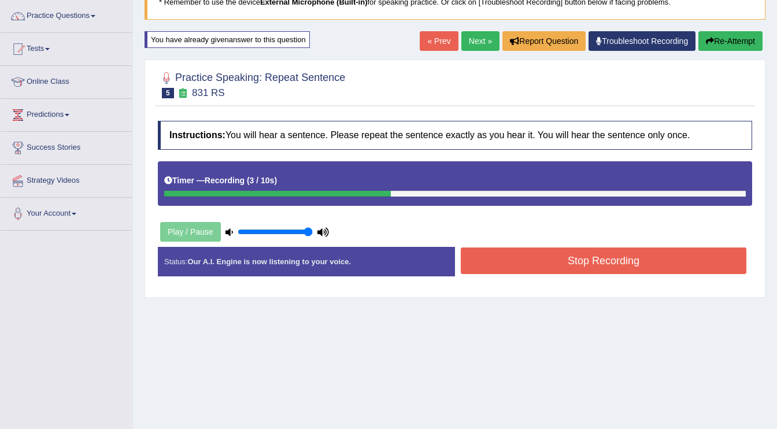
click at [659, 259] on button "Stop Recording" at bounding box center [604, 261] width 286 height 27
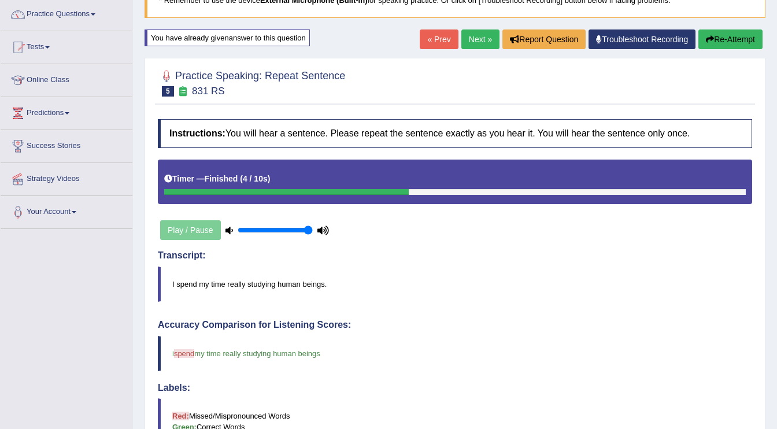
scroll to position [0, 0]
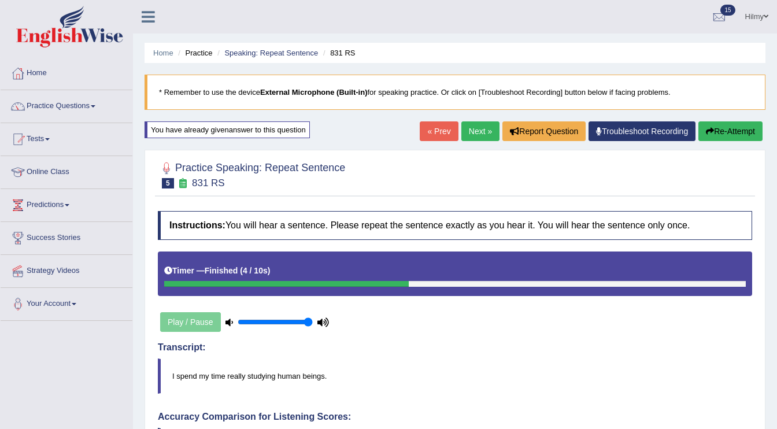
click at [738, 134] on button "Re-Attempt" at bounding box center [731, 131] width 64 height 20
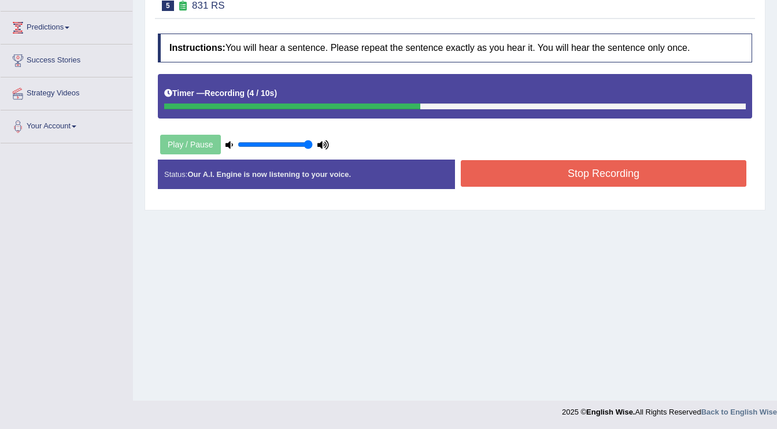
click at [619, 172] on button "Stop Recording" at bounding box center [604, 173] width 286 height 27
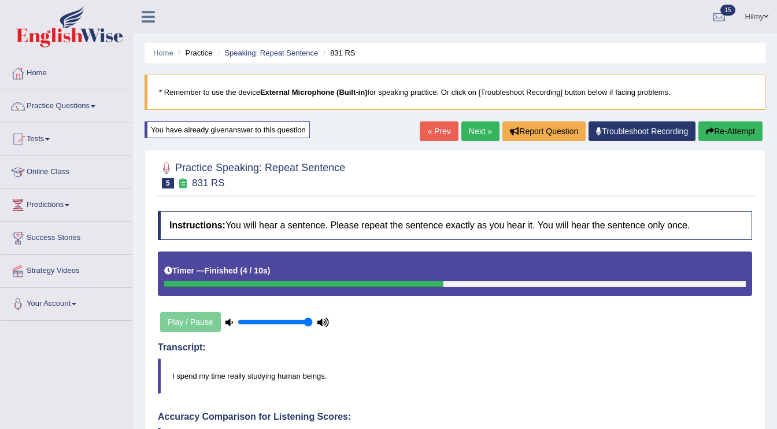
click at [475, 125] on link "Next »" at bounding box center [481, 131] width 38 height 20
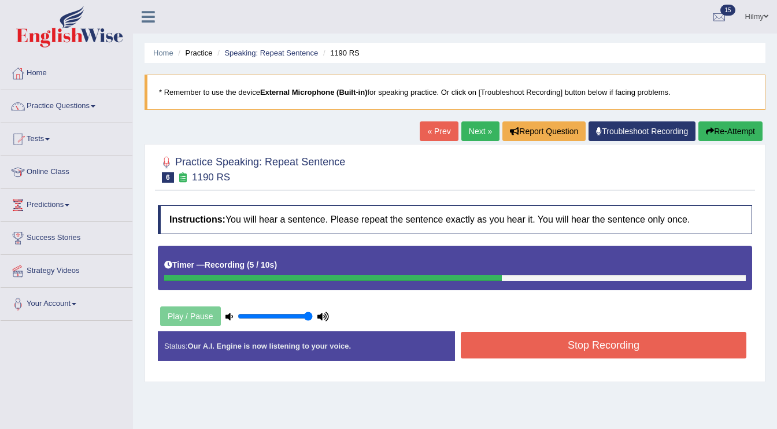
click at [492, 354] on button "Stop Recording" at bounding box center [604, 345] width 286 height 27
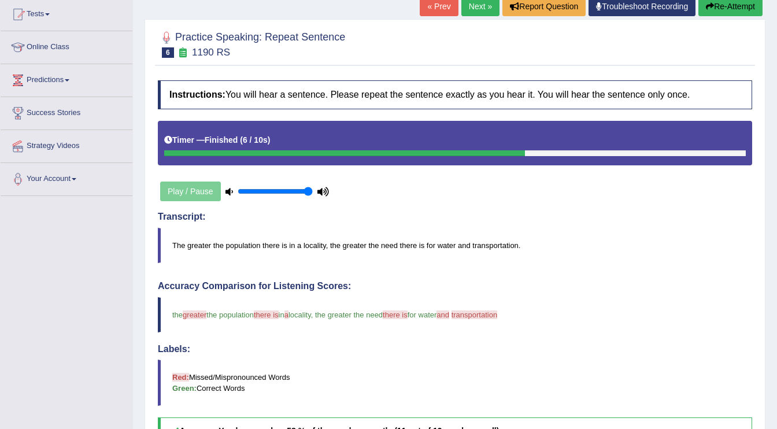
scroll to position [35, 0]
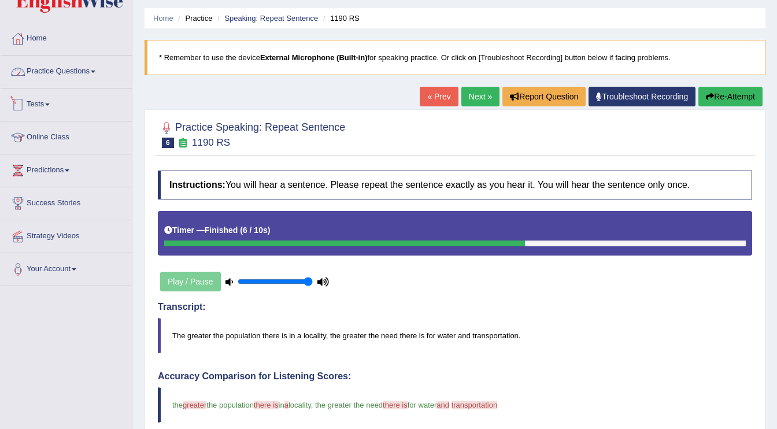
click at [99, 75] on link "Practice Questions" at bounding box center [67, 70] width 132 height 29
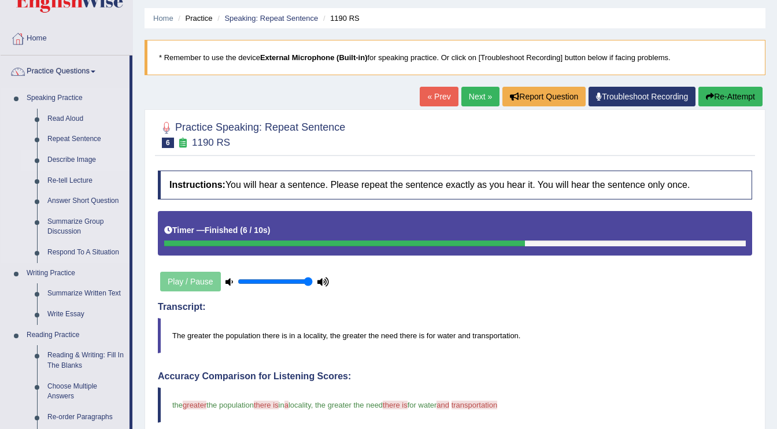
click at [87, 161] on link "Describe Image" at bounding box center [85, 160] width 87 height 21
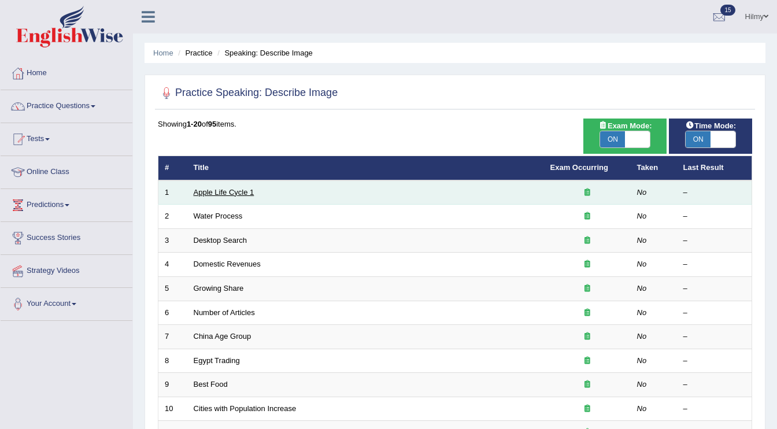
click at [223, 190] on link "Apple Life Cycle 1" at bounding box center [224, 192] width 61 height 9
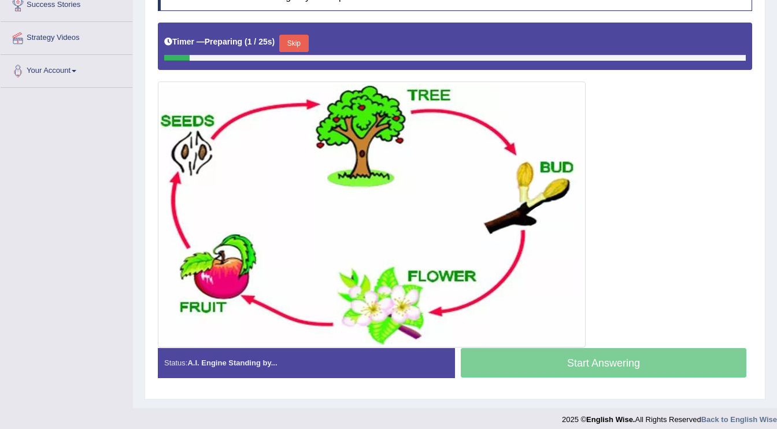
scroll to position [234, 0]
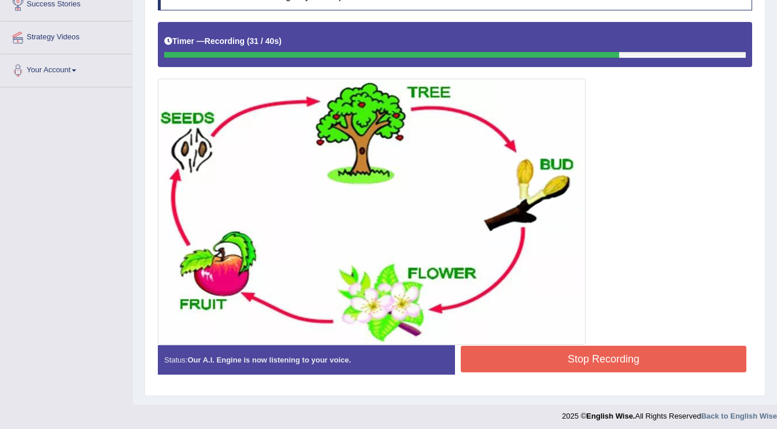
click at [507, 361] on button "Stop Recording" at bounding box center [604, 359] width 286 height 27
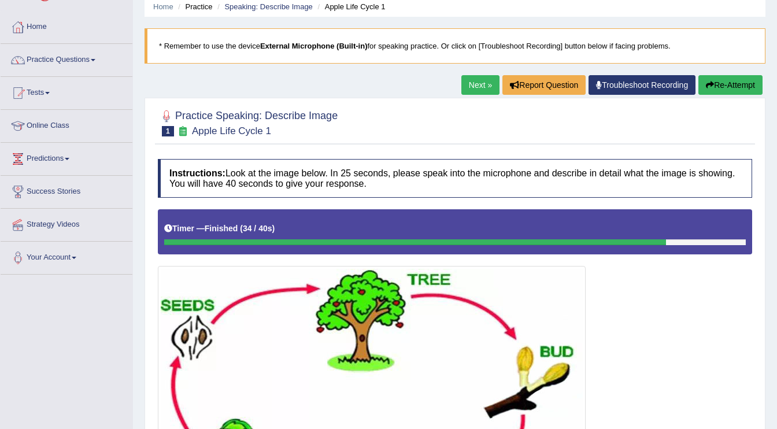
scroll to position [41, 0]
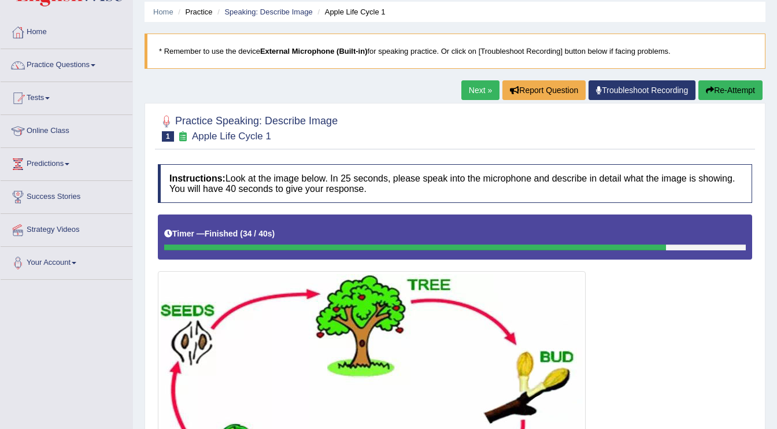
click at [724, 95] on button "Re-Attempt" at bounding box center [731, 90] width 64 height 20
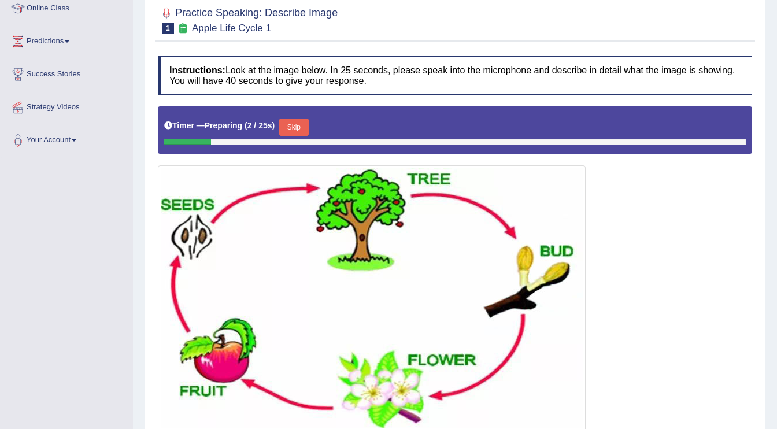
scroll to position [163, 0]
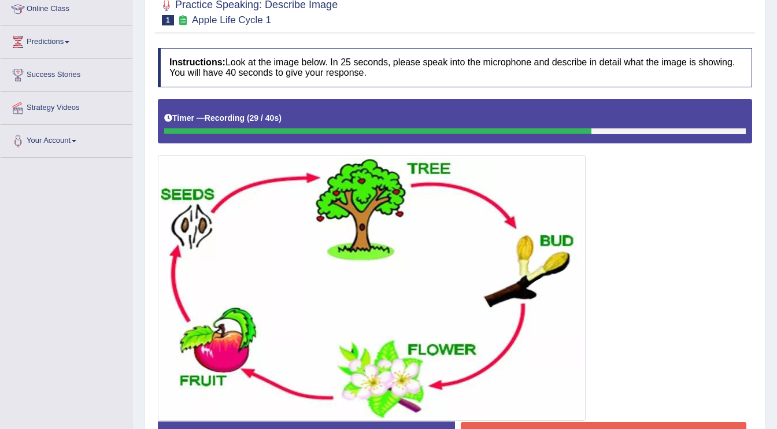
click at [694, 163] on div at bounding box center [455, 260] width 595 height 322
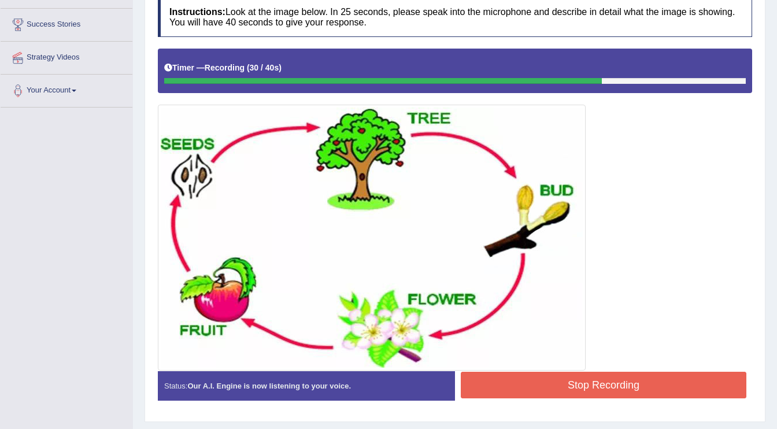
scroll to position [219, 0]
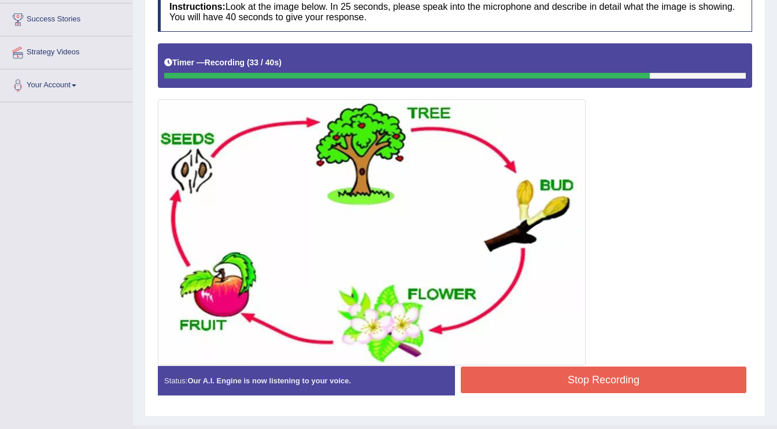
click at [608, 373] on button "Stop Recording" at bounding box center [604, 380] width 286 height 27
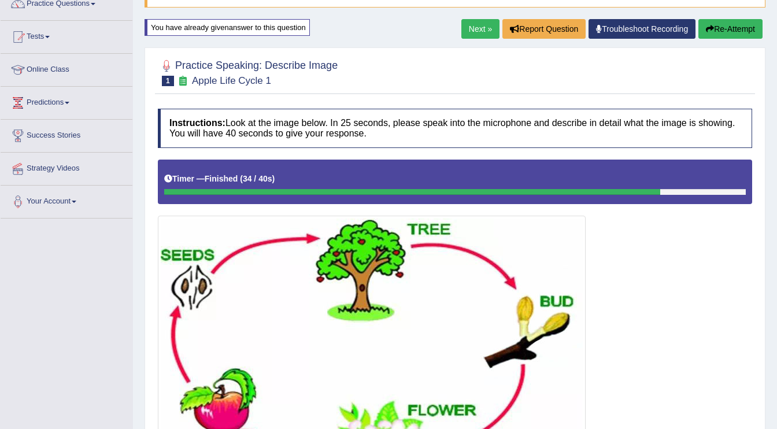
scroll to position [72, 0]
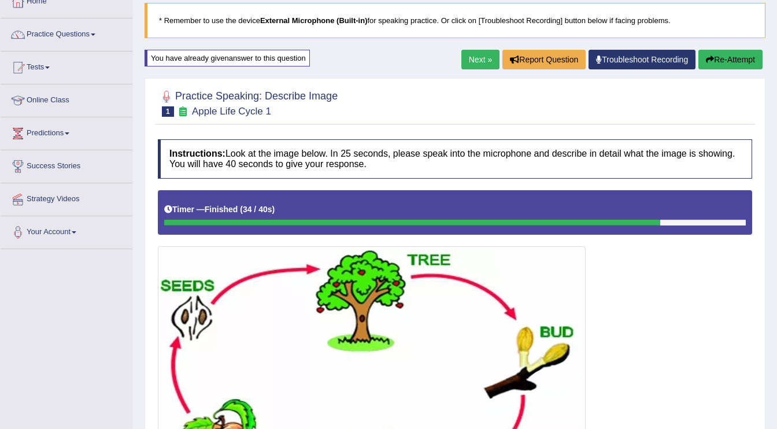
click at [465, 60] on link "Next »" at bounding box center [481, 60] width 38 height 20
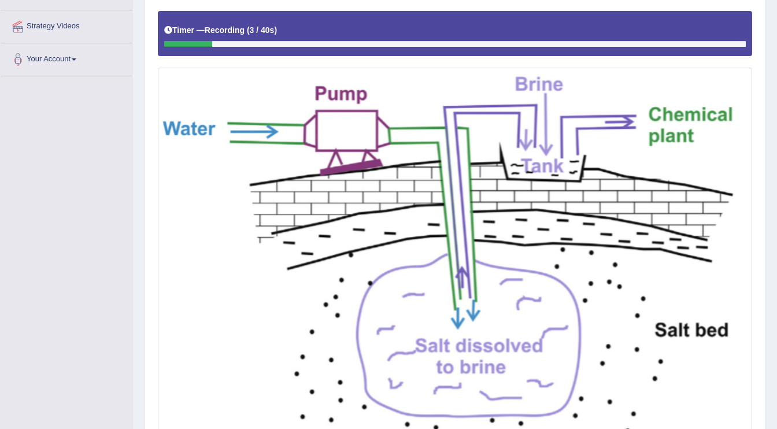
scroll to position [246, 0]
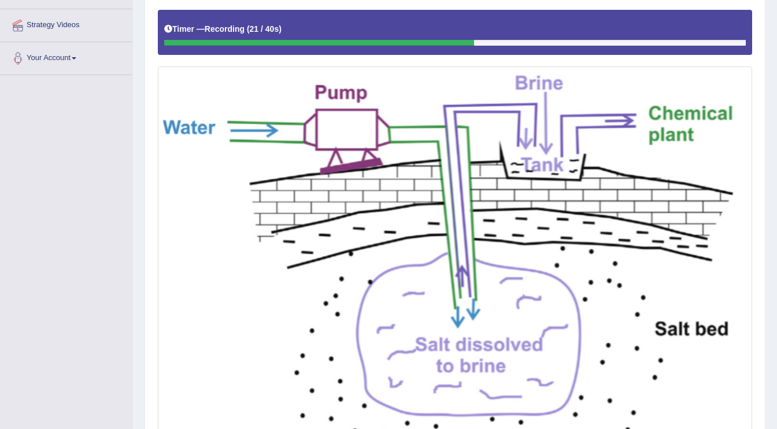
drag, startPoint x: 467, startPoint y: 278, endPoint x: 479, endPoint y: 272, distance: 13.5
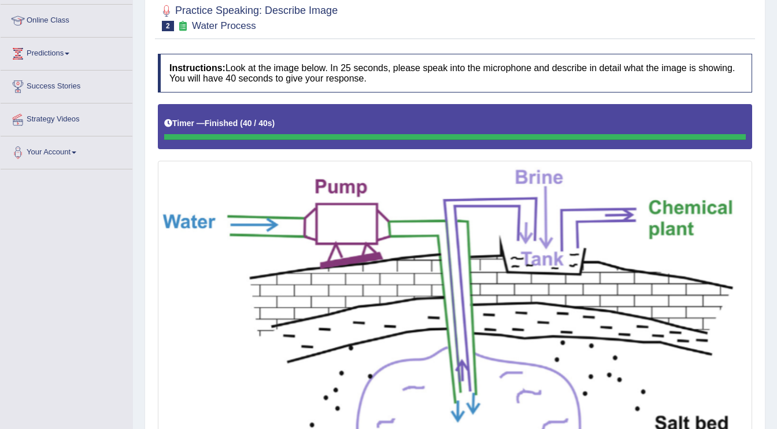
scroll to position [0, 0]
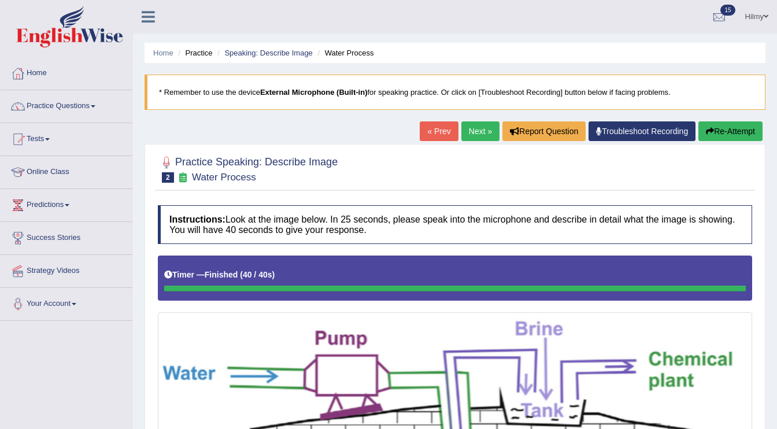
click at [478, 132] on link "Next »" at bounding box center [481, 131] width 38 height 20
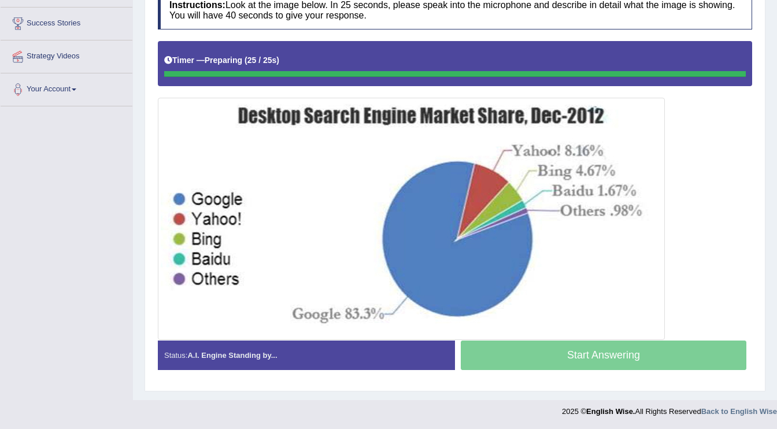
scroll to position [213, 0]
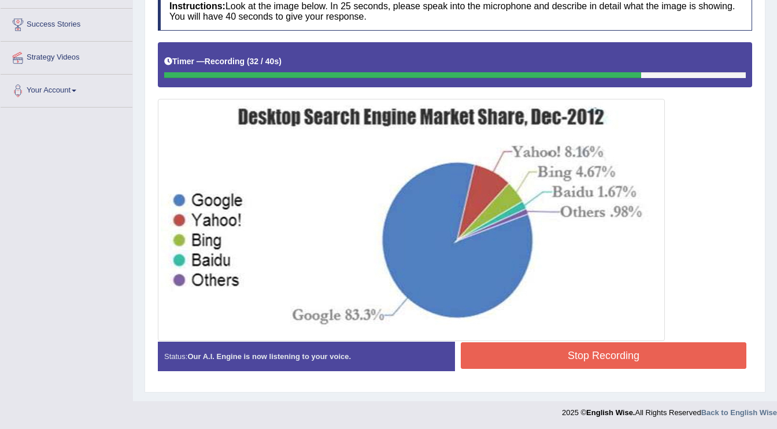
click at [546, 350] on button "Stop Recording" at bounding box center [604, 355] width 286 height 27
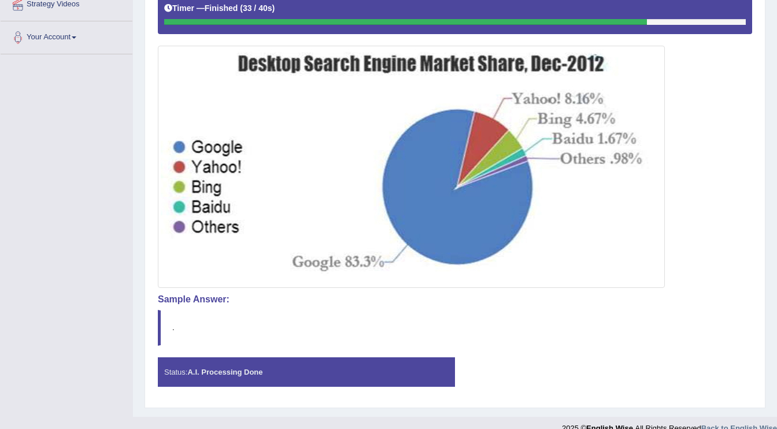
scroll to position [282, 0]
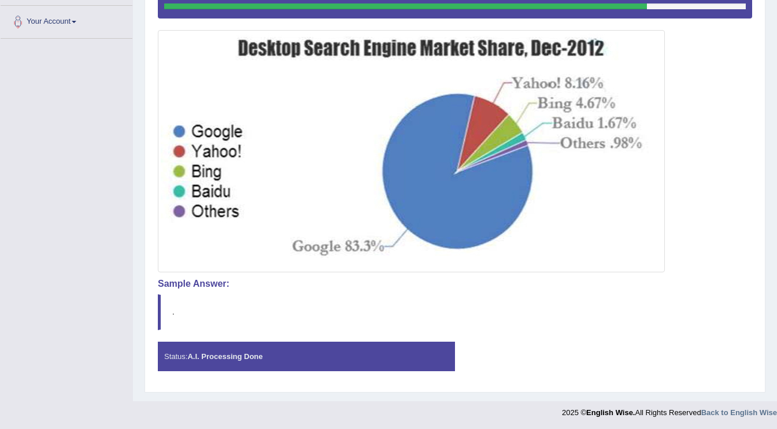
click at [426, 213] on img at bounding box center [411, 151] width 501 height 237
click at [187, 361] on div "Status: A.I. Processing Done" at bounding box center [306, 356] width 297 height 29
click at [172, 313] on blockquote "." at bounding box center [455, 311] width 595 height 35
click at [444, 200] on img at bounding box center [411, 151] width 501 height 237
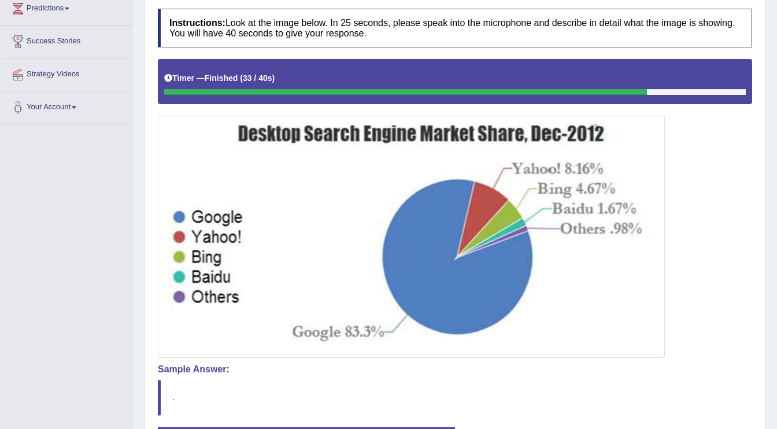
scroll to position [69, 0]
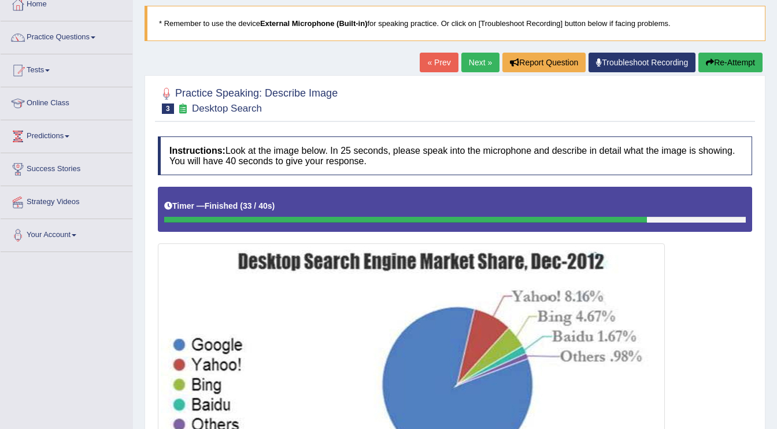
click at [628, 158] on h4 "Instructions: Look at the image below. In 25 seconds, please speak into the mic…" at bounding box center [455, 156] width 595 height 39
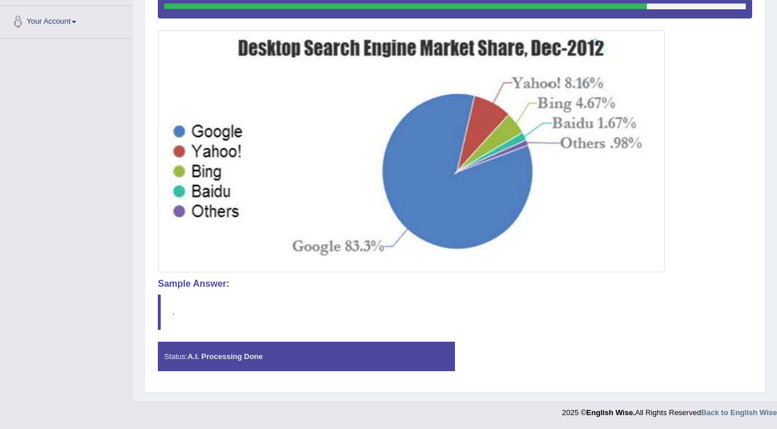
scroll to position [0, 0]
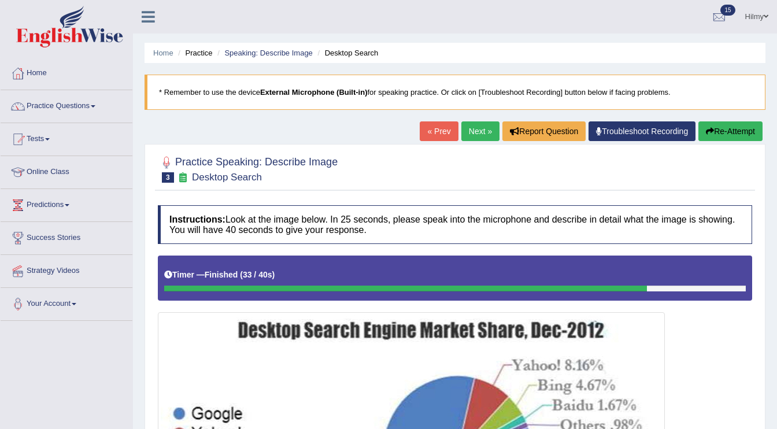
click at [718, 133] on button "Re-Attempt" at bounding box center [731, 131] width 64 height 20
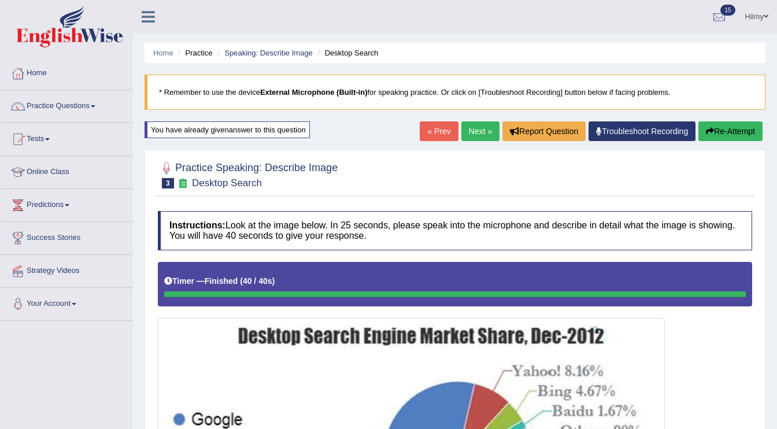
click at [728, 135] on button "Re-Attempt" at bounding box center [731, 131] width 64 height 20
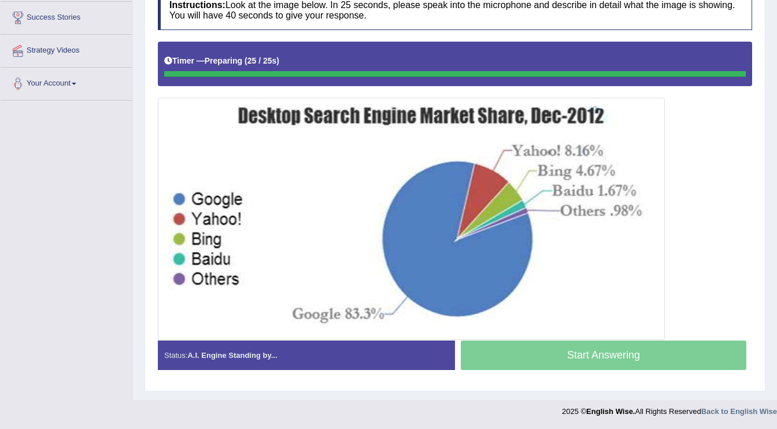
scroll to position [220, 0]
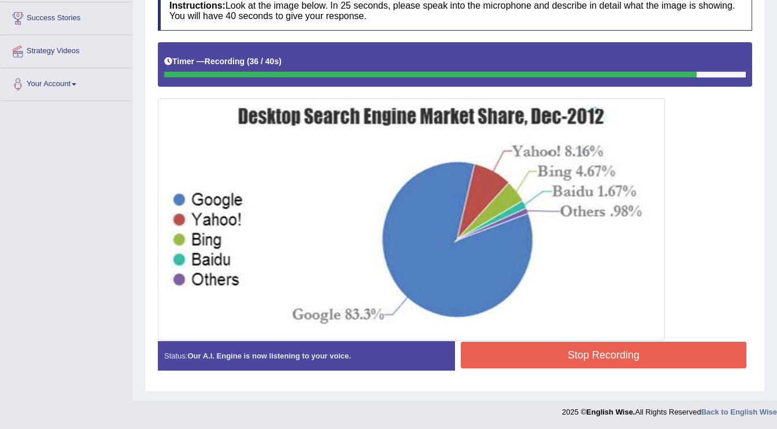
click at [631, 359] on button "Stop Recording" at bounding box center [604, 355] width 286 height 27
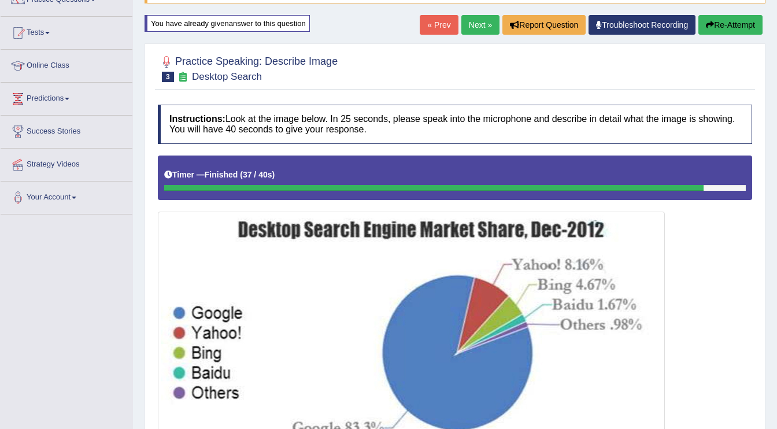
scroll to position [0, 0]
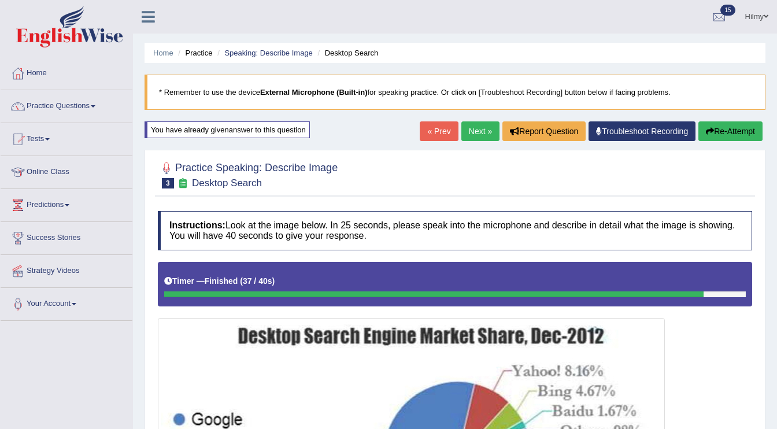
click at [731, 136] on button "Re-Attempt" at bounding box center [731, 131] width 64 height 20
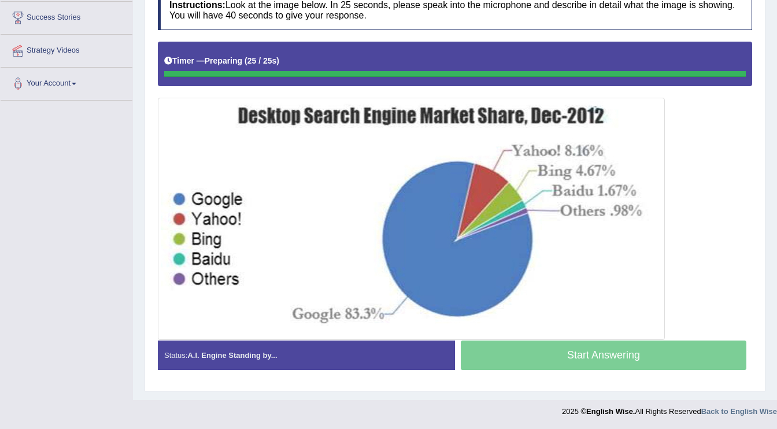
scroll to position [220, 0]
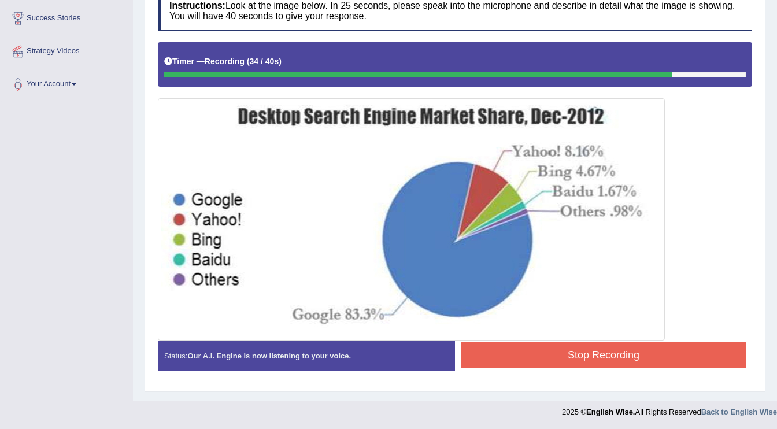
click at [582, 361] on button "Stop Recording" at bounding box center [604, 355] width 286 height 27
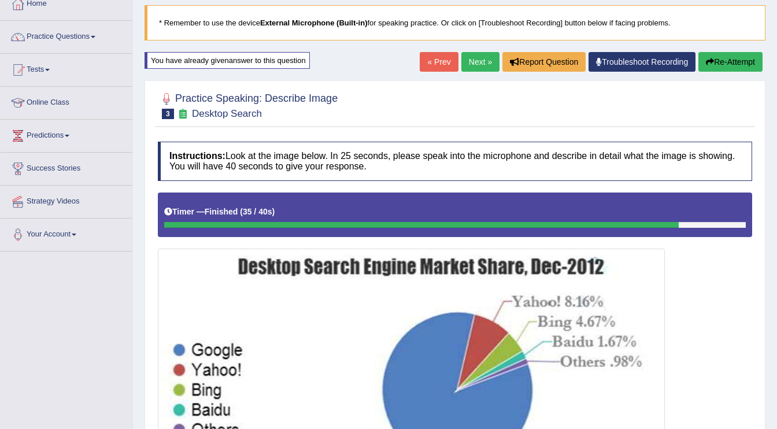
scroll to position [63, 0]
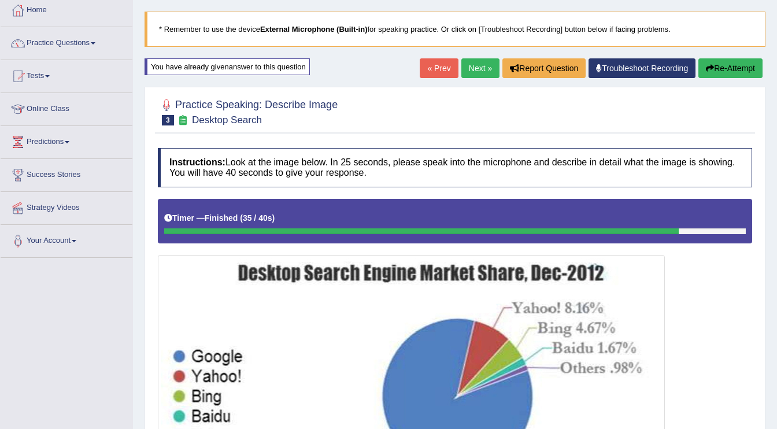
click at [736, 67] on button "Re-Attempt" at bounding box center [731, 68] width 64 height 20
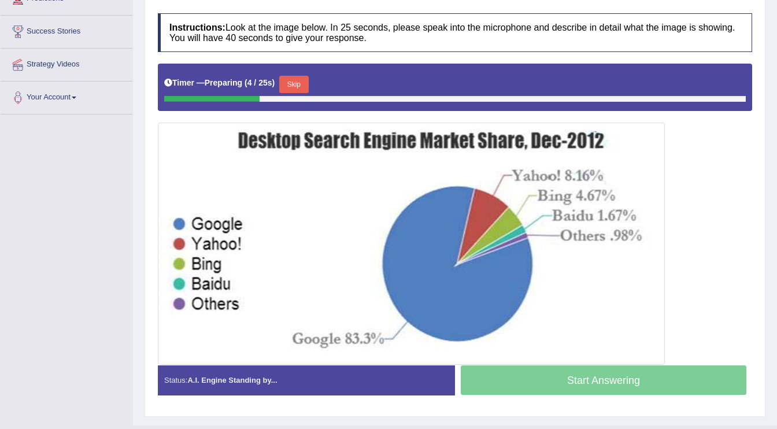
scroll to position [207, 0]
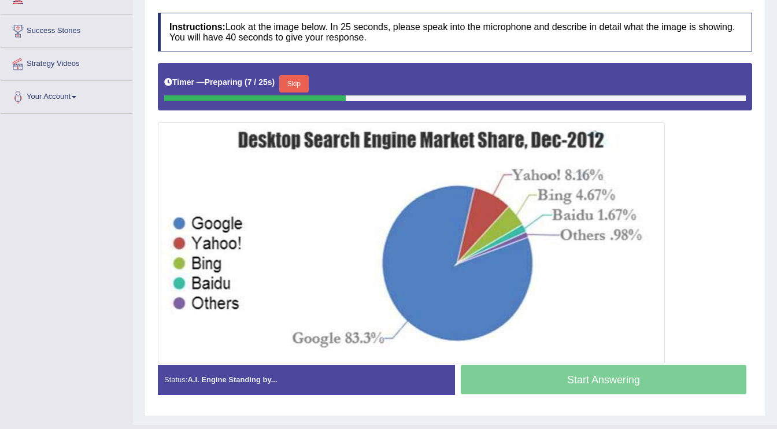
click at [298, 83] on button "Skip" at bounding box center [293, 83] width 29 height 17
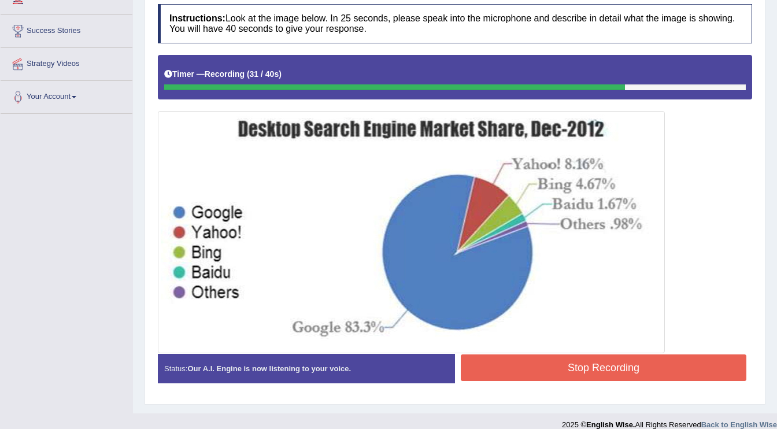
click at [504, 364] on button "Stop Recording" at bounding box center [604, 368] width 286 height 27
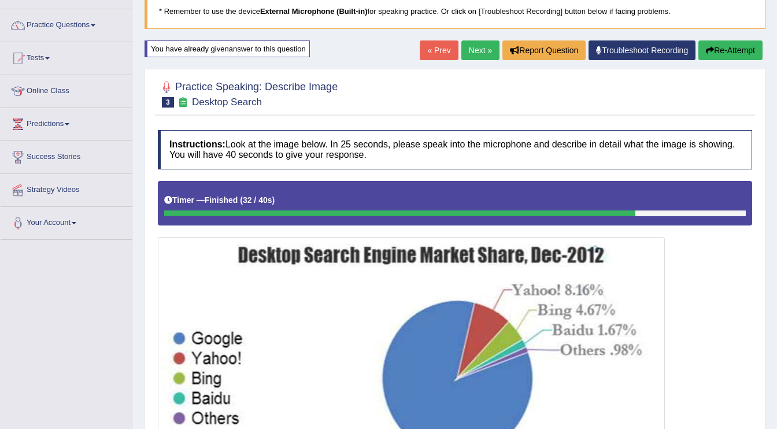
scroll to position [0, 0]
